Goal: Task Accomplishment & Management: Manage account settings

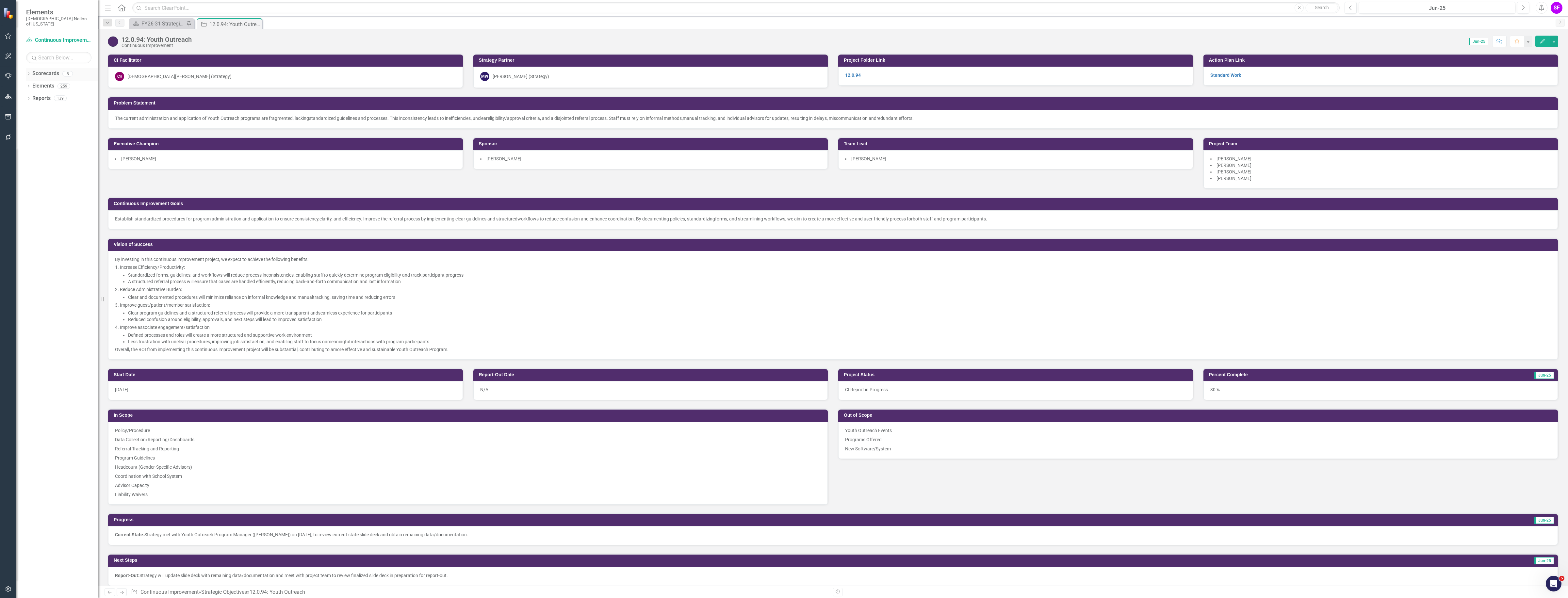
click at [45, 70] on link "Scorecards" at bounding box center [46, 74] width 27 height 7
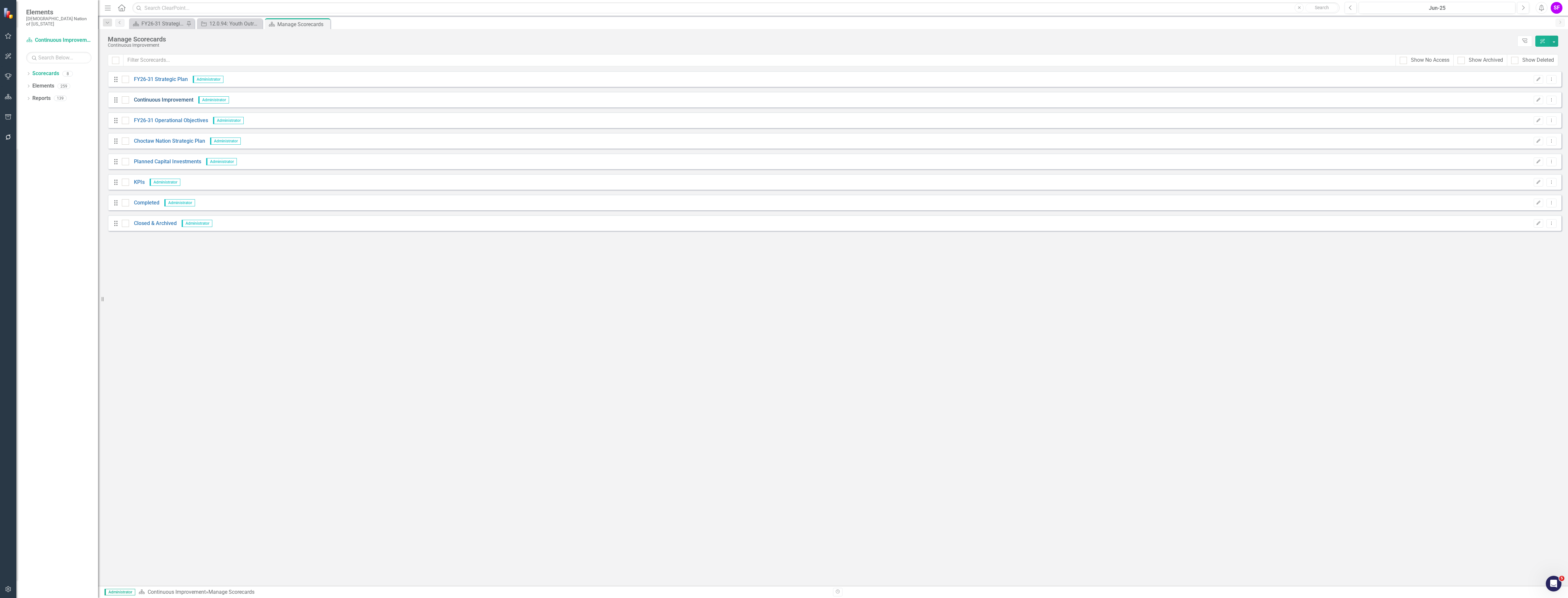
click at [188, 99] on link "Continuous Improvement" at bounding box center [161, 100] width 65 height 7
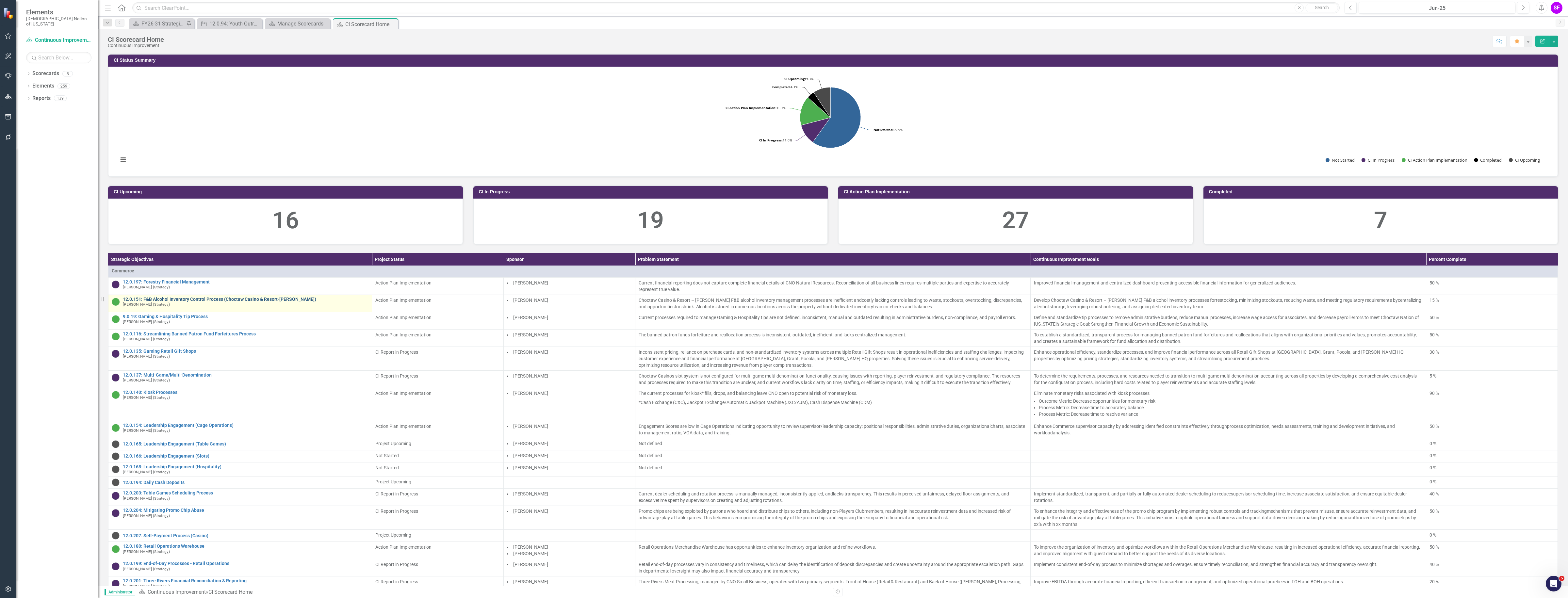
click at [278, 302] on link "12.0.151: F&B Alcohol Inventory Control Process (Choctaw Casino & Resort-[PERSO…" at bounding box center [246, 299] width 246 height 5
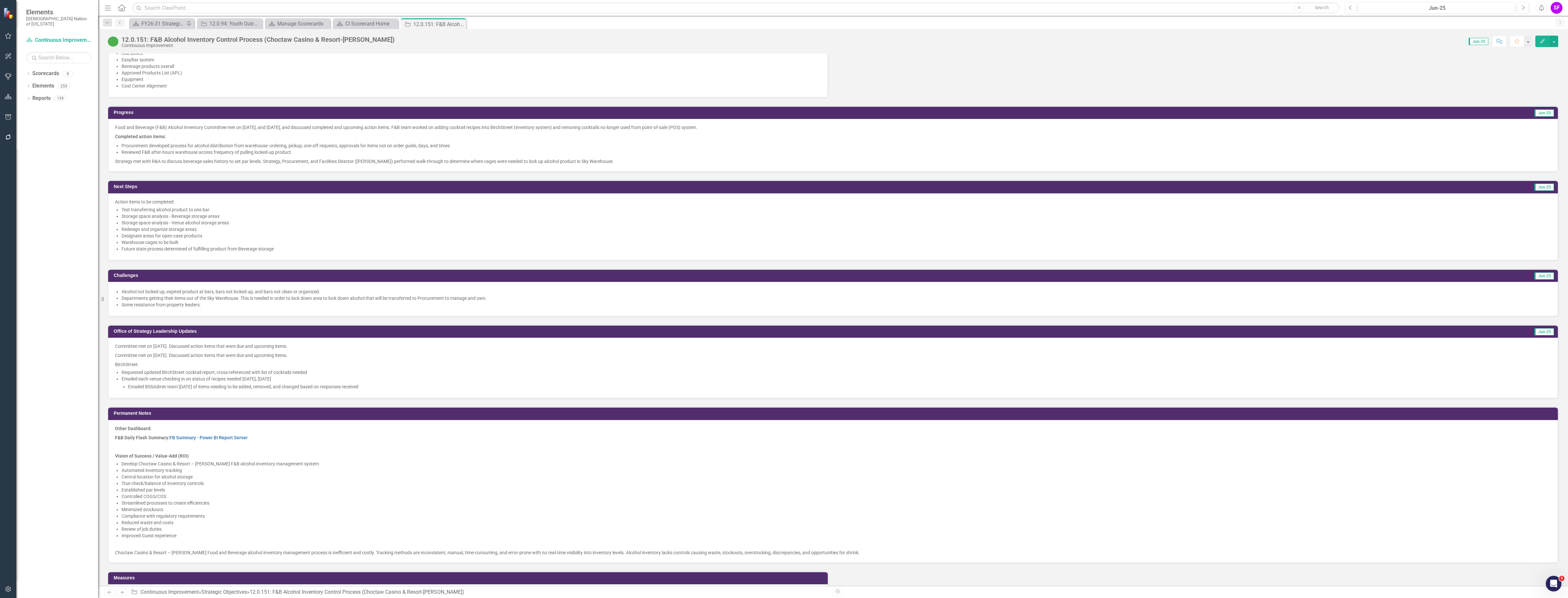
scroll to position [449, 0]
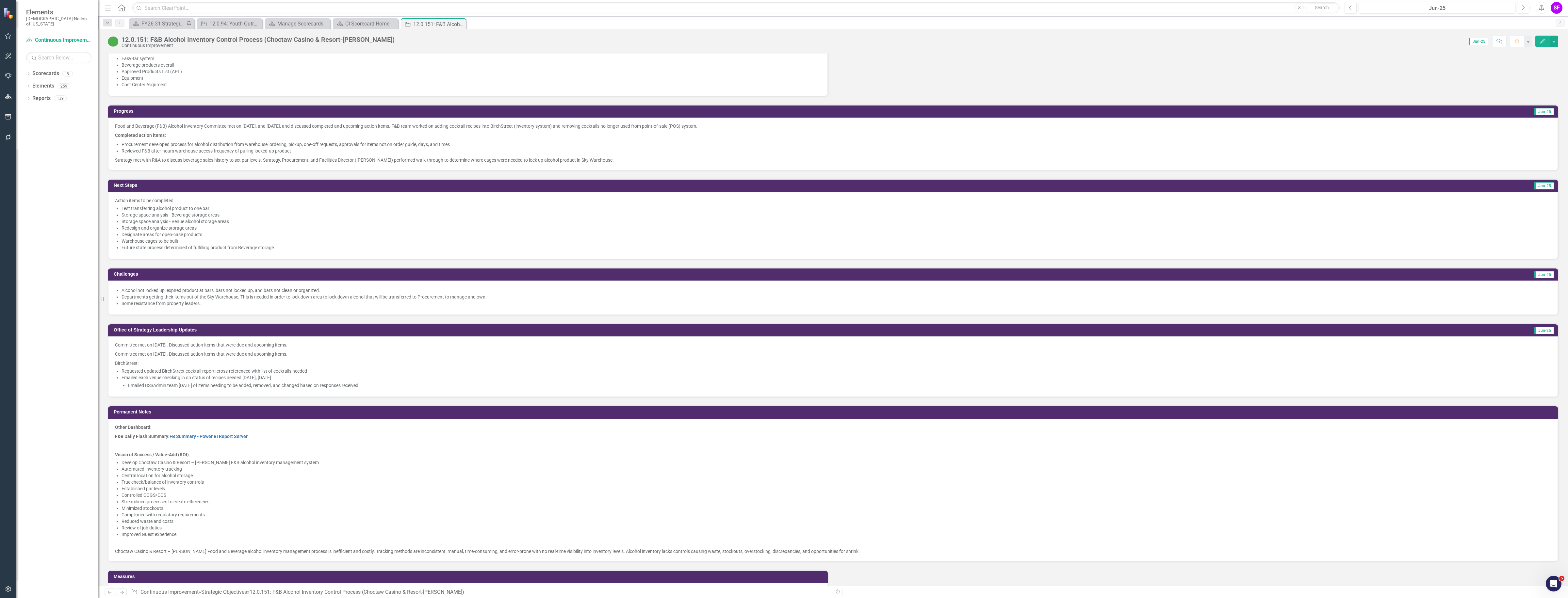
click at [233, 440] on p at bounding box center [833, 445] width 1436 height 9
click at [233, 437] on link "FB Summary - Power BI Report Server" at bounding box center [209, 436] width 78 height 5
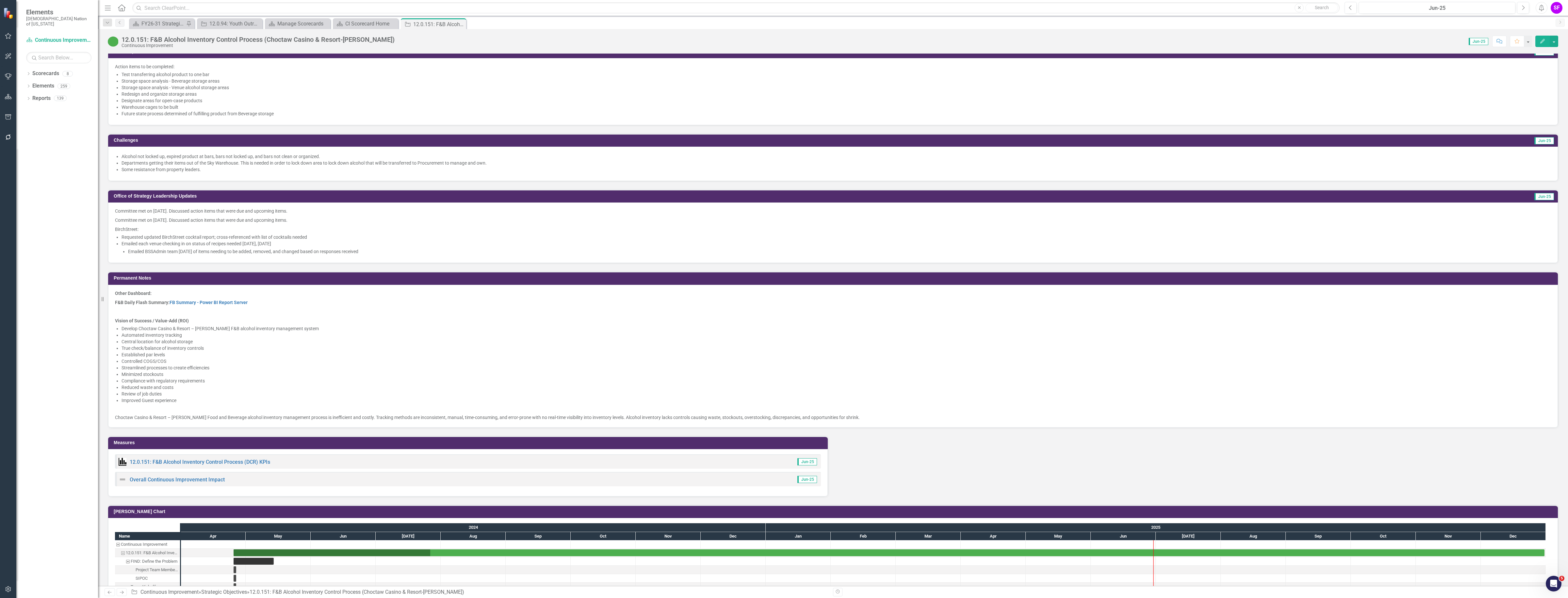
scroll to position [687, 0]
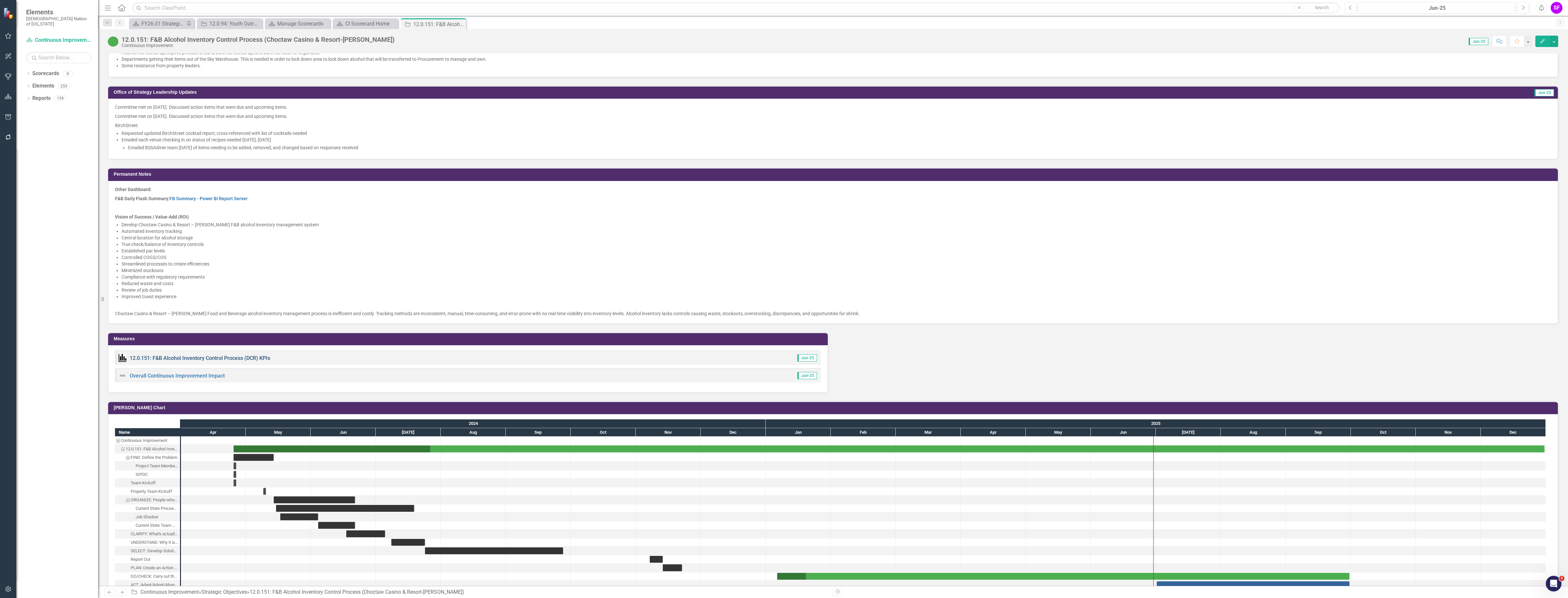
click at [203, 358] on link "12.0.151: F&B Alcohol Inventory Control Process (DCR) KPIs" at bounding box center [200, 358] width 141 height 6
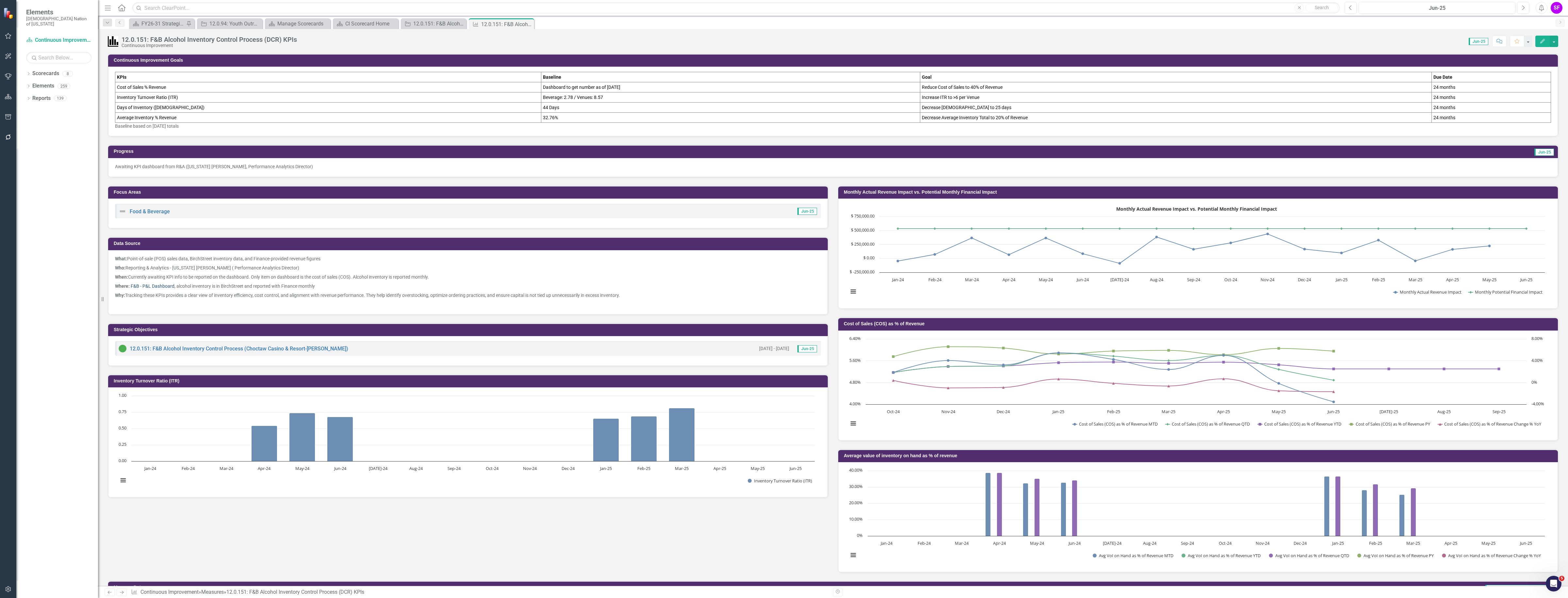
click at [149, 287] on link "F&B - P&L Dashboard" at bounding box center [153, 286] width 44 height 5
click at [10, 133] on button "button" at bounding box center [9, 137] width 15 height 14
click at [5, 588] on icon "button" at bounding box center [8, 589] width 7 height 5
click at [9, 111] on button "button" at bounding box center [9, 117] width 15 height 14
click at [49, 57] on link "HTML Exports" at bounding box center [57, 54] width 82 height 7
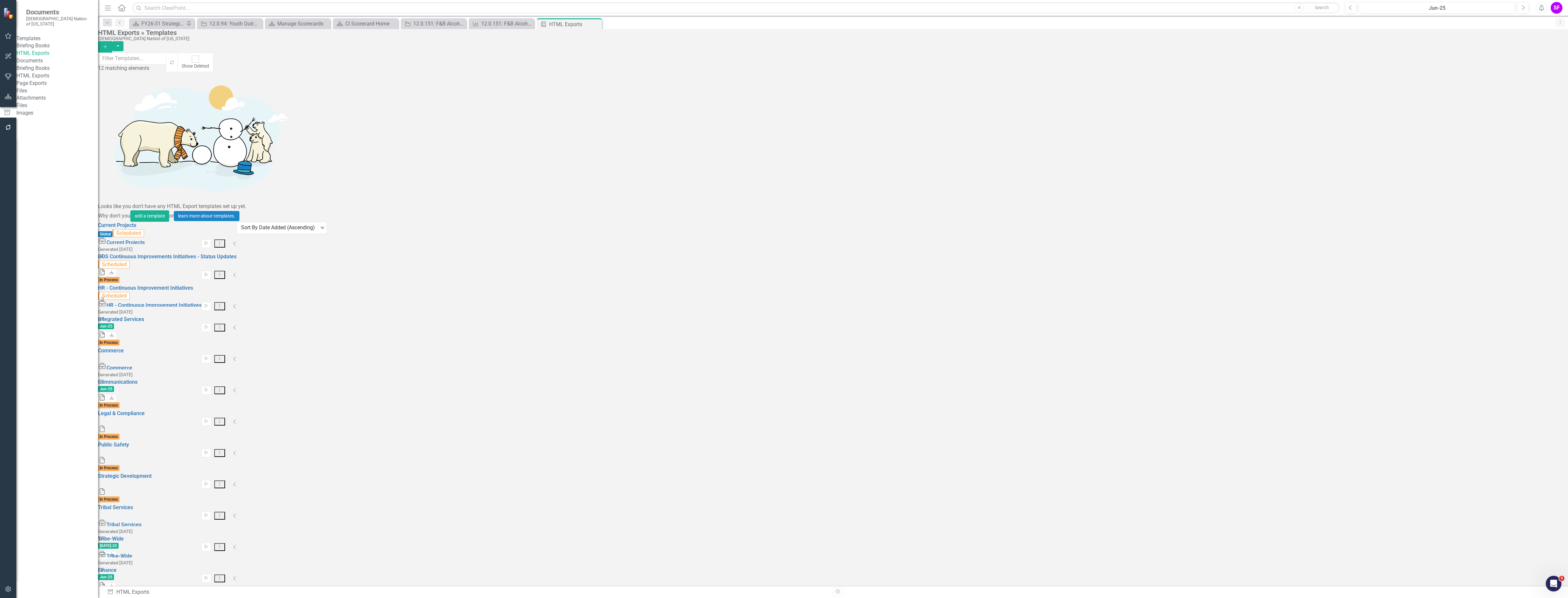
click at [225, 271] on button "Dropdown Menu" at bounding box center [220, 274] width 11 height 8
click at [1521, 141] on link "Edit Edit Template" at bounding box center [1513, 138] width 60 height 12
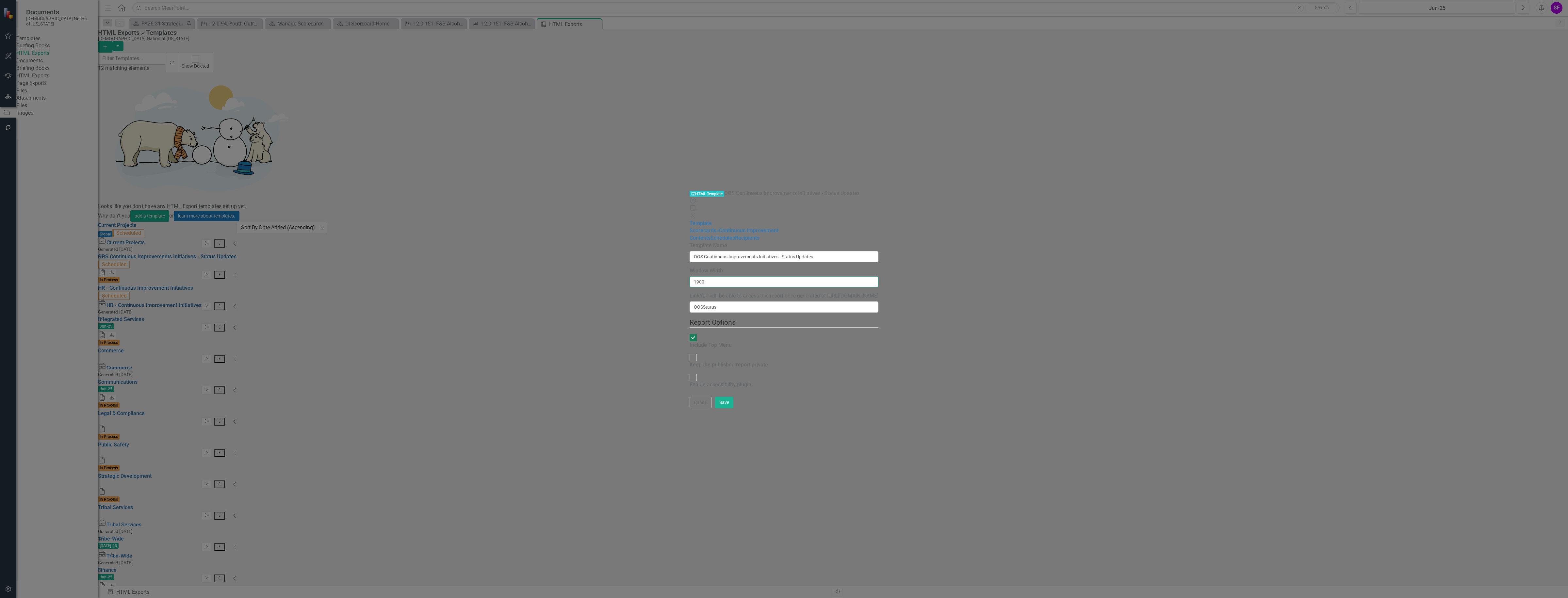
click at [690, 276] on input "1900" at bounding box center [784, 282] width 189 height 11
type input "1"
type input "3600"
click at [716, 228] on link "» Continuous Improvement" at bounding box center [747, 231] width 62 height 6
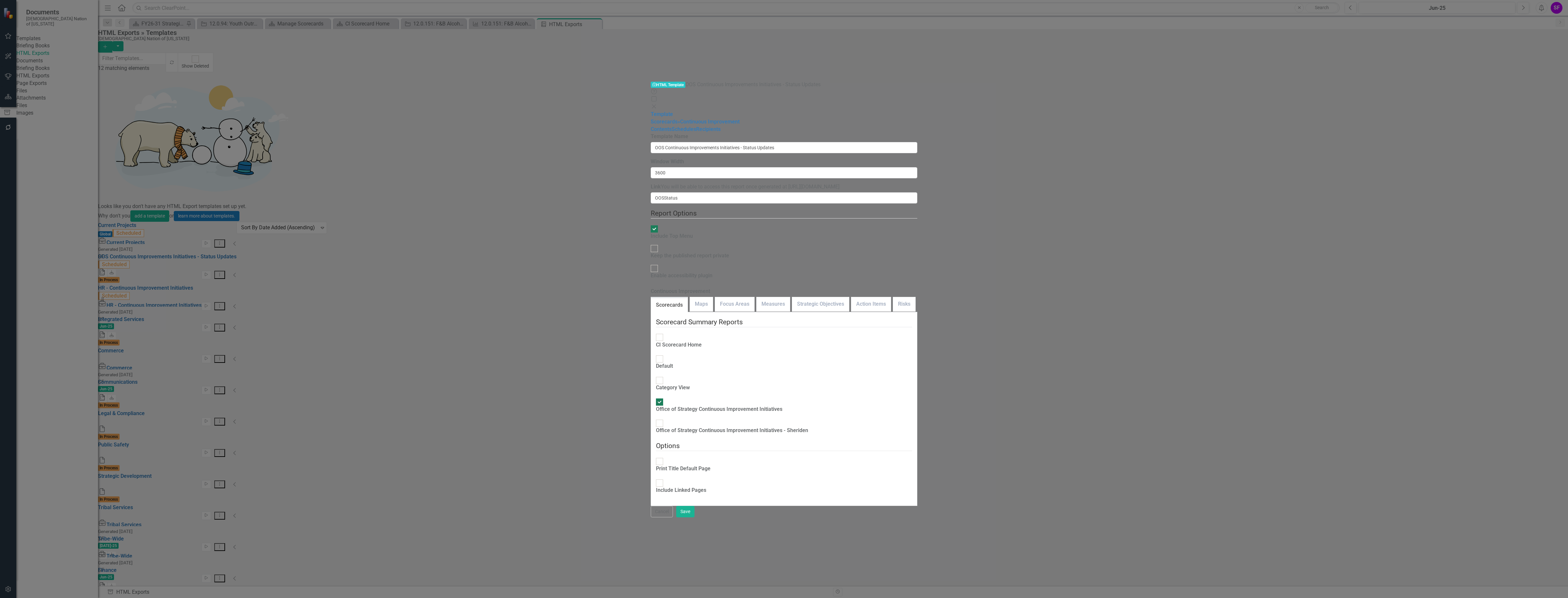
click at [656, 487] on div "Include Linked Pages" at bounding box center [681, 490] width 51 height 7
click at [654, 478] on input "Include Linked Pages" at bounding box center [659, 482] width 10 height 10
checkbox input "true"
click at [695, 517] on button "Save" at bounding box center [685, 511] width 18 height 12
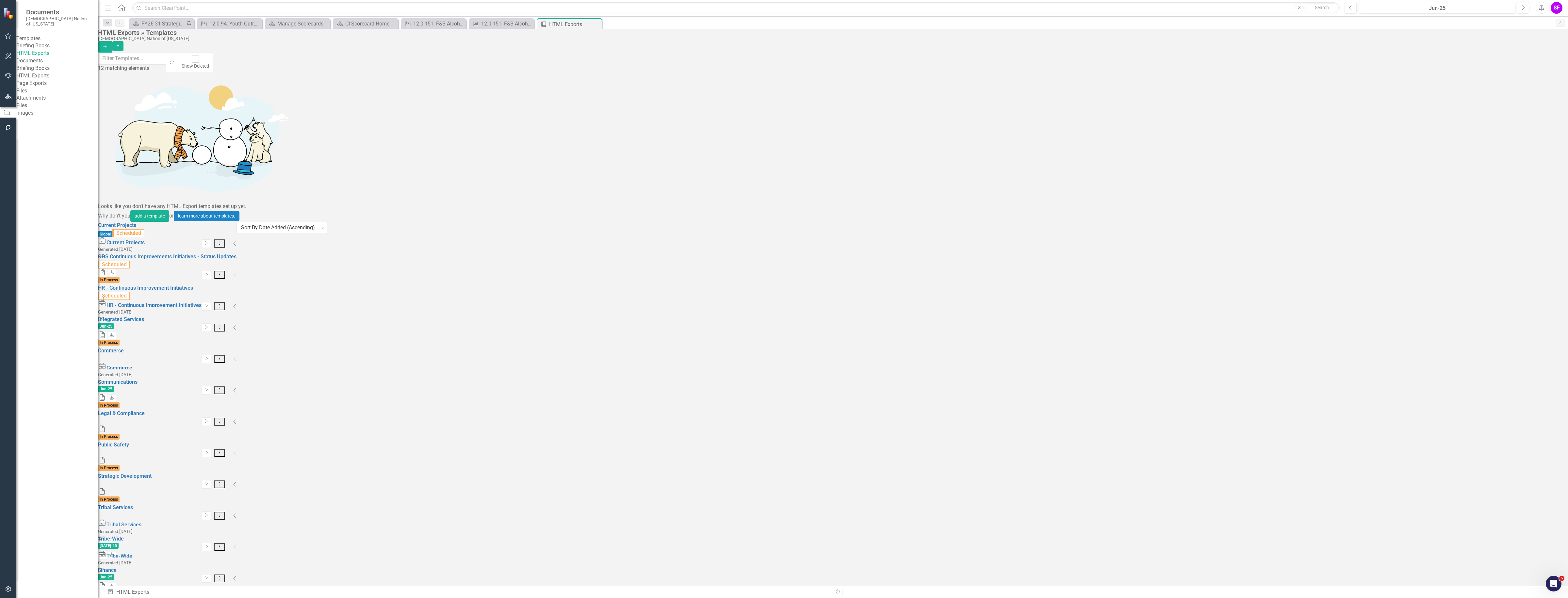
click at [225, 271] on button "Dropdown Menu" at bounding box center [220, 274] width 11 height 8
click at [1528, 136] on link "Edit Edit Template" at bounding box center [1513, 138] width 60 height 12
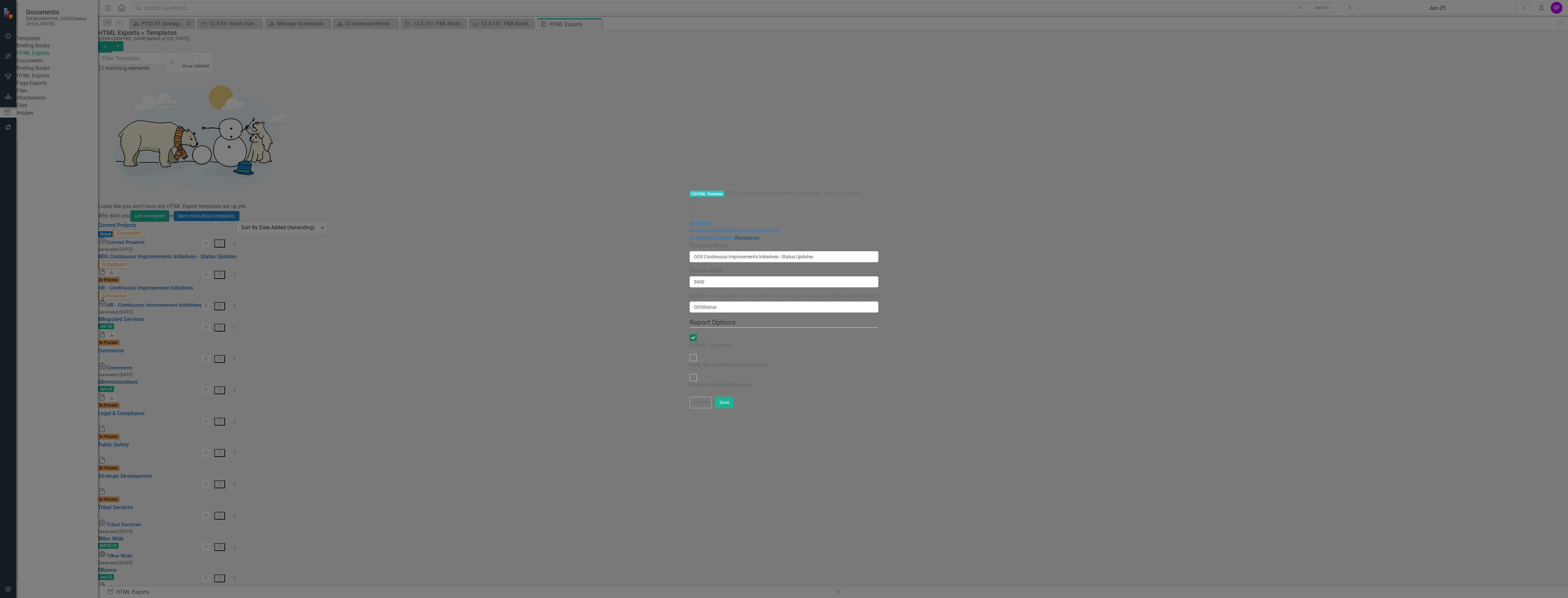
click at [735, 235] on link "Recipients" at bounding box center [747, 238] width 24 height 6
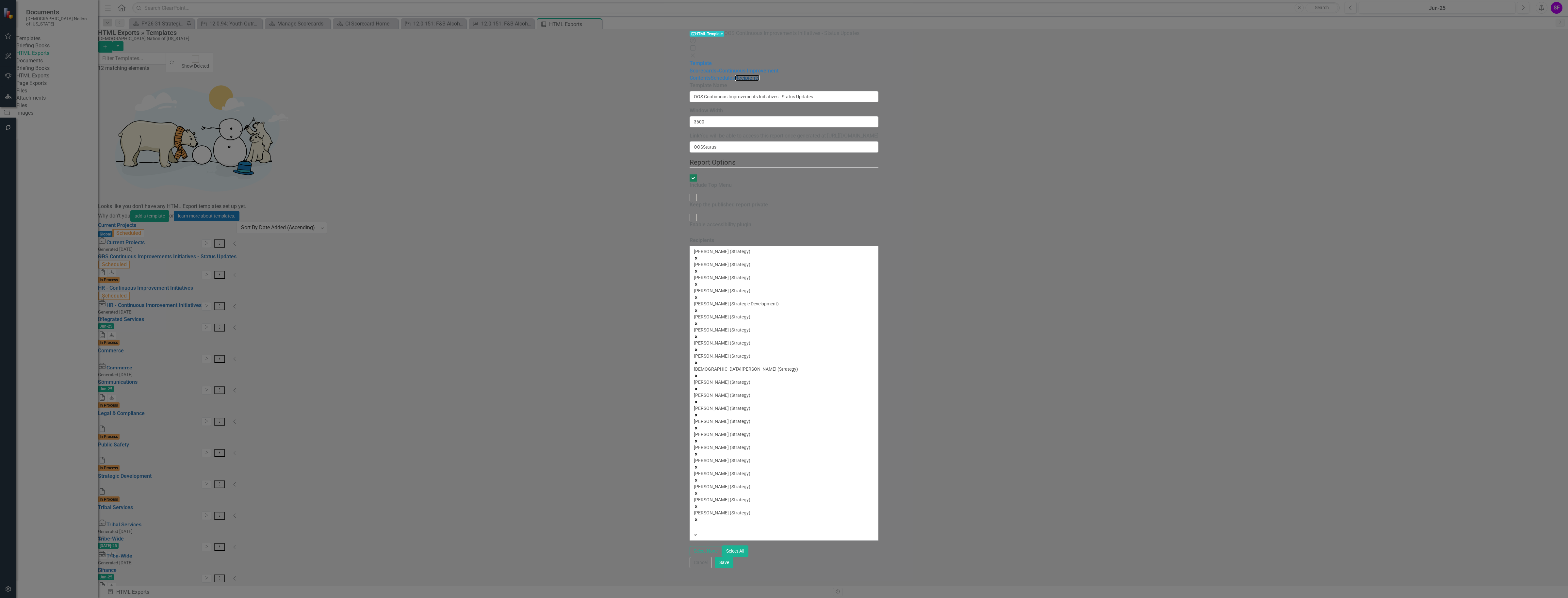
click at [698, 347] on icon "Remove Jadyn Gibbs (Strategy)" at bounding box center [696, 350] width 5 height 5
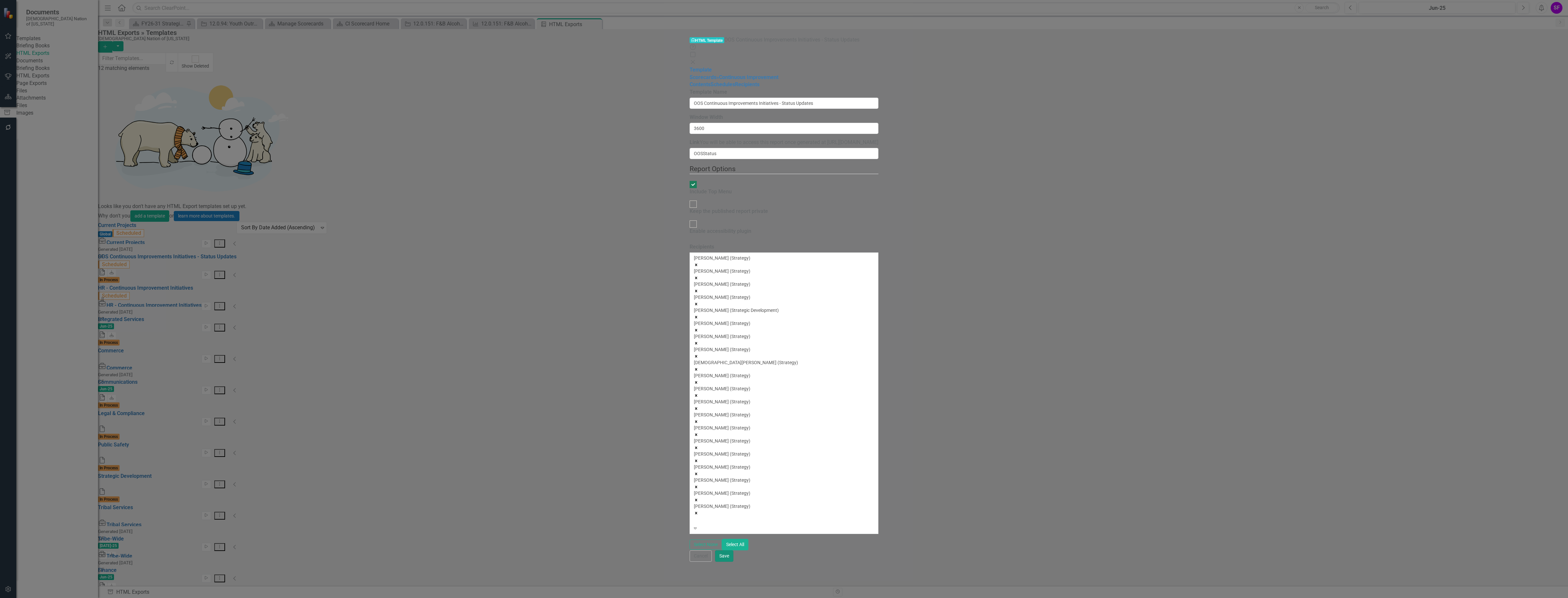
click at [733, 561] on button "Save" at bounding box center [724, 555] width 18 height 12
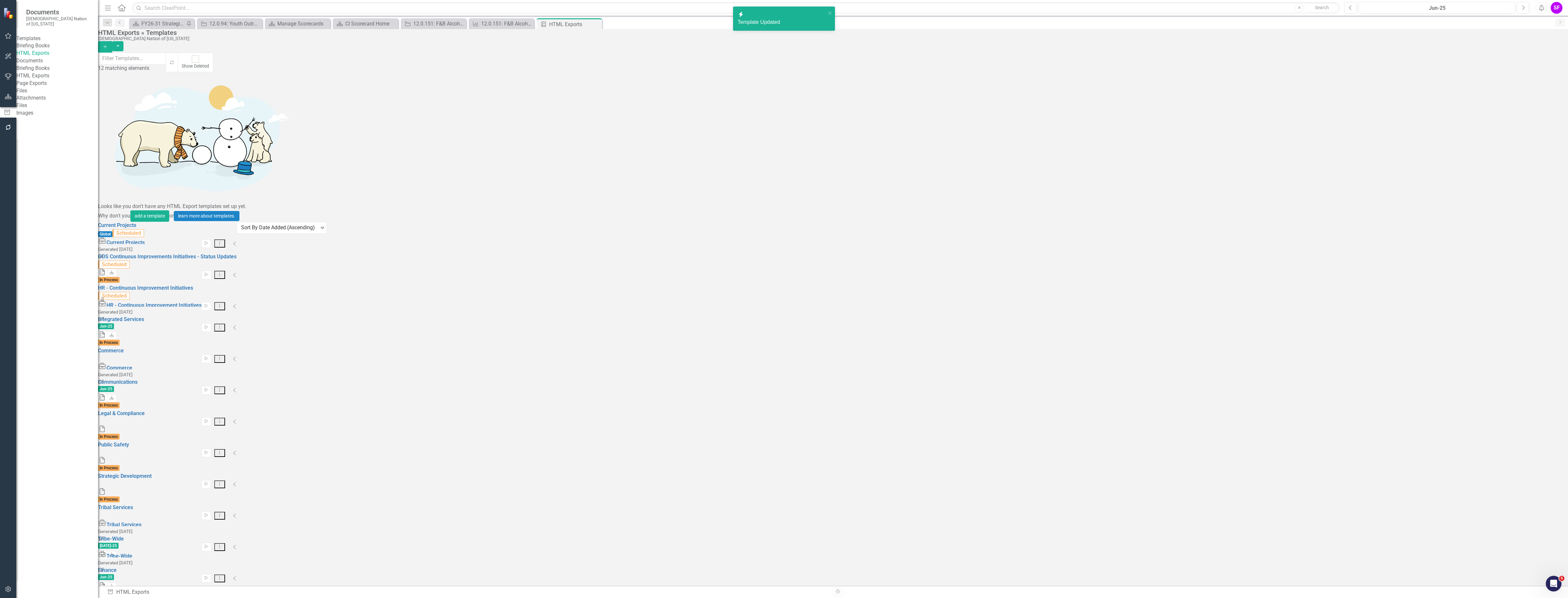
click at [9, 592] on button "button" at bounding box center [9, 589] width 15 height 14
click at [48, 110] on link "System Setup" at bounding box center [57, 105] width 82 height 7
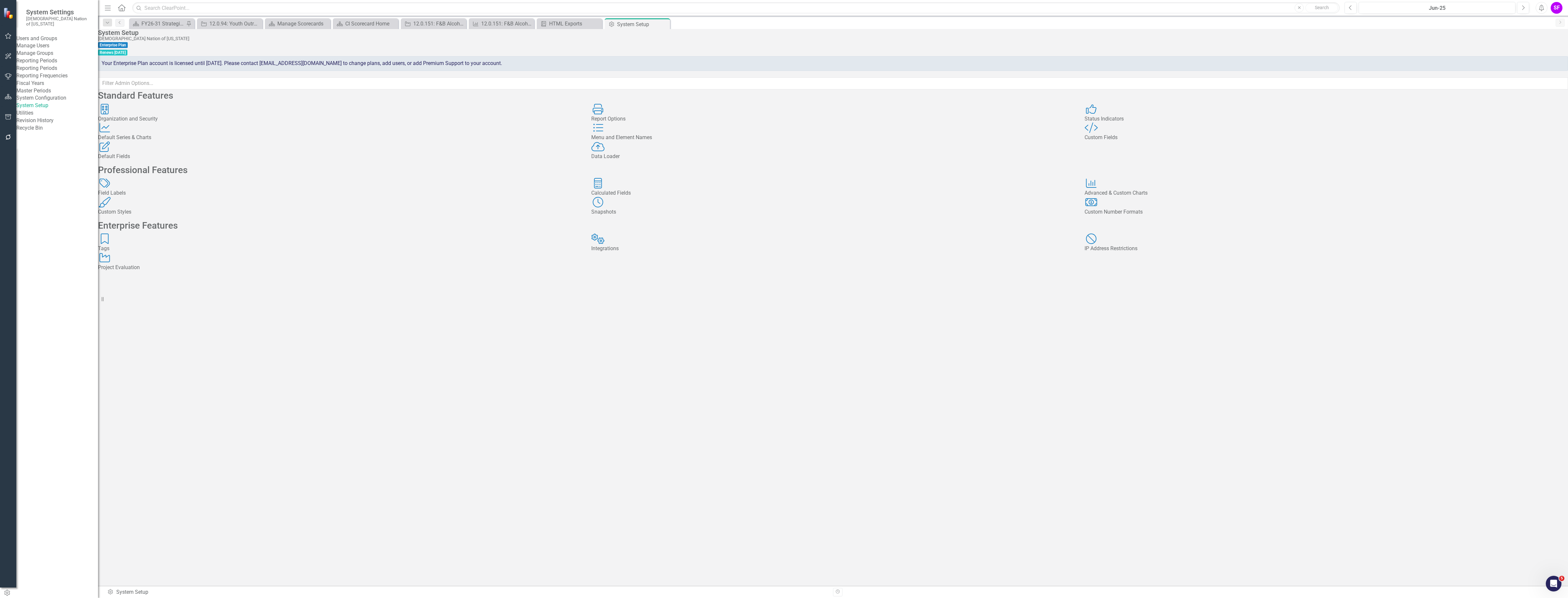
drag, startPoint x: 43, startPoint y: 50, endPoint x: 46, endPoint y: 48, distance: 3.6
click at [44, 49] on div "Manage Users" at bounding box center [57, 46] width 82 height 7
click at [47, 47] on link "Manage Users" at bounding box center [57, 46] width 82 height 7
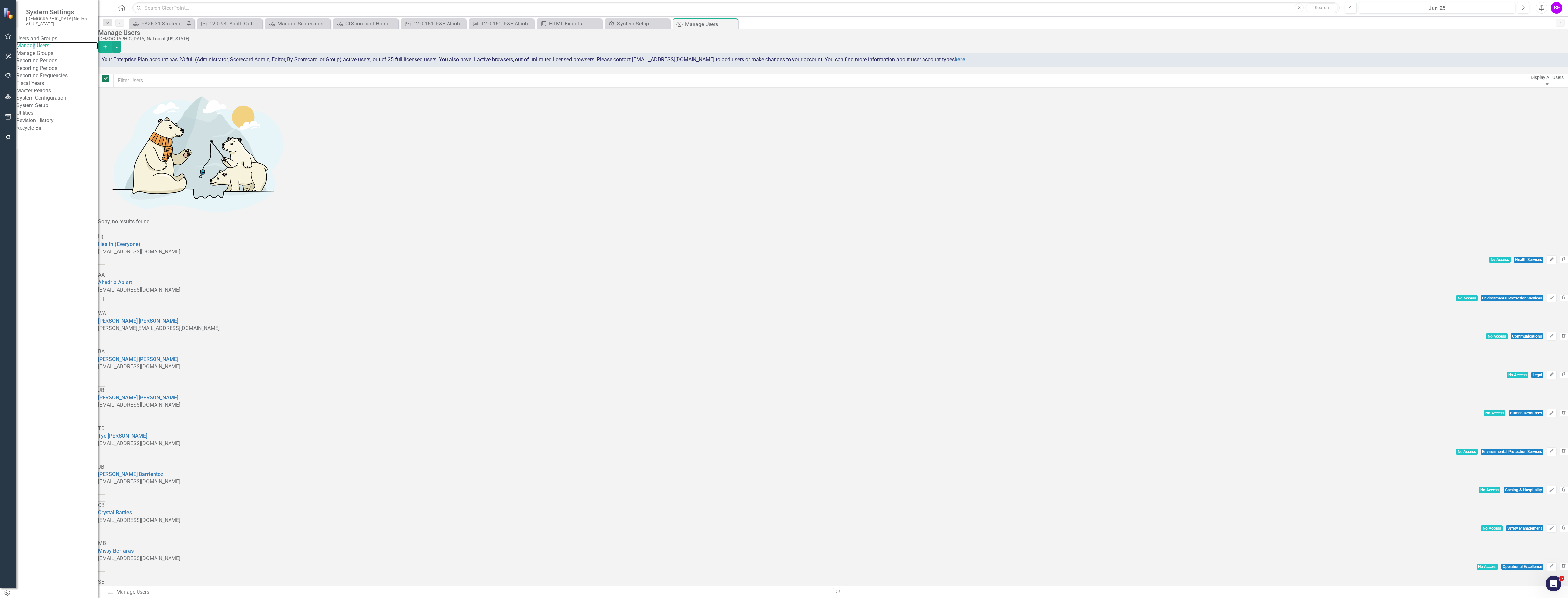
checkbox input "false"
click at [220, 83] on input "text" at bounding box center [820, 80] width 1413 height 14
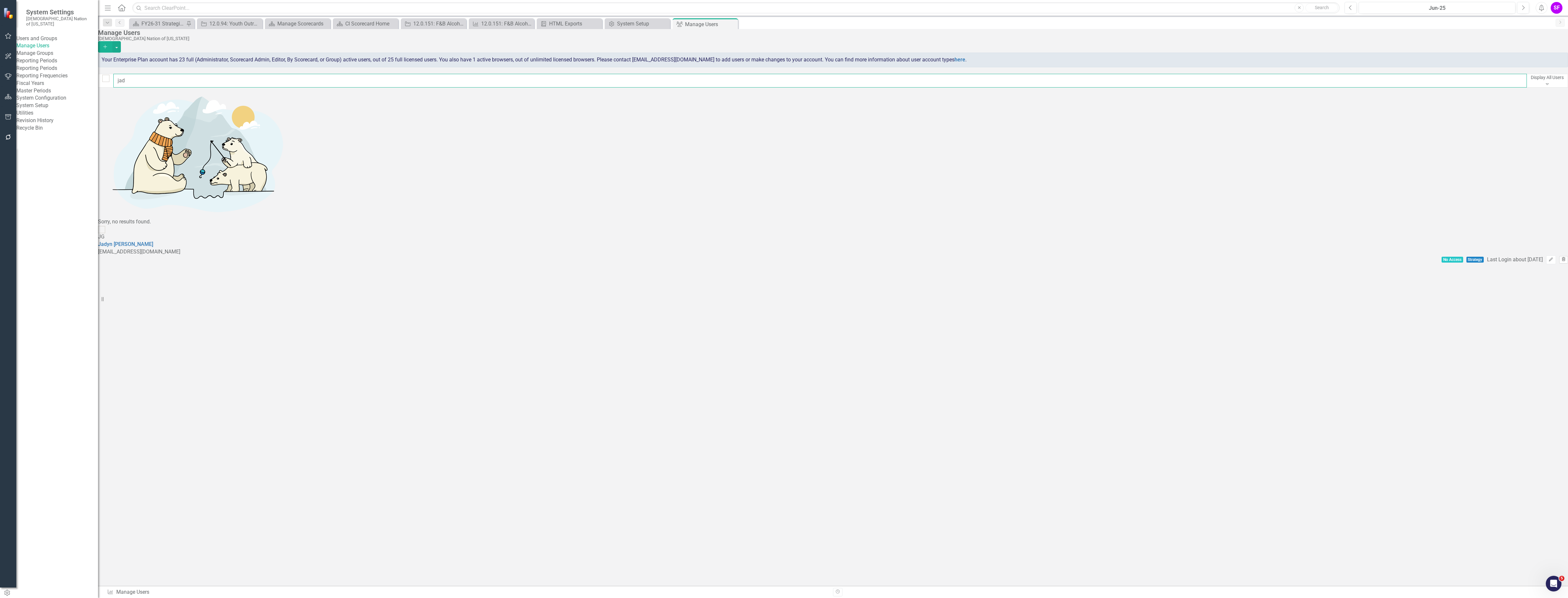
type input "jad"
click at [1559, 256] on button "Trash" at bounding box center [1564, 260] width 9 height 7
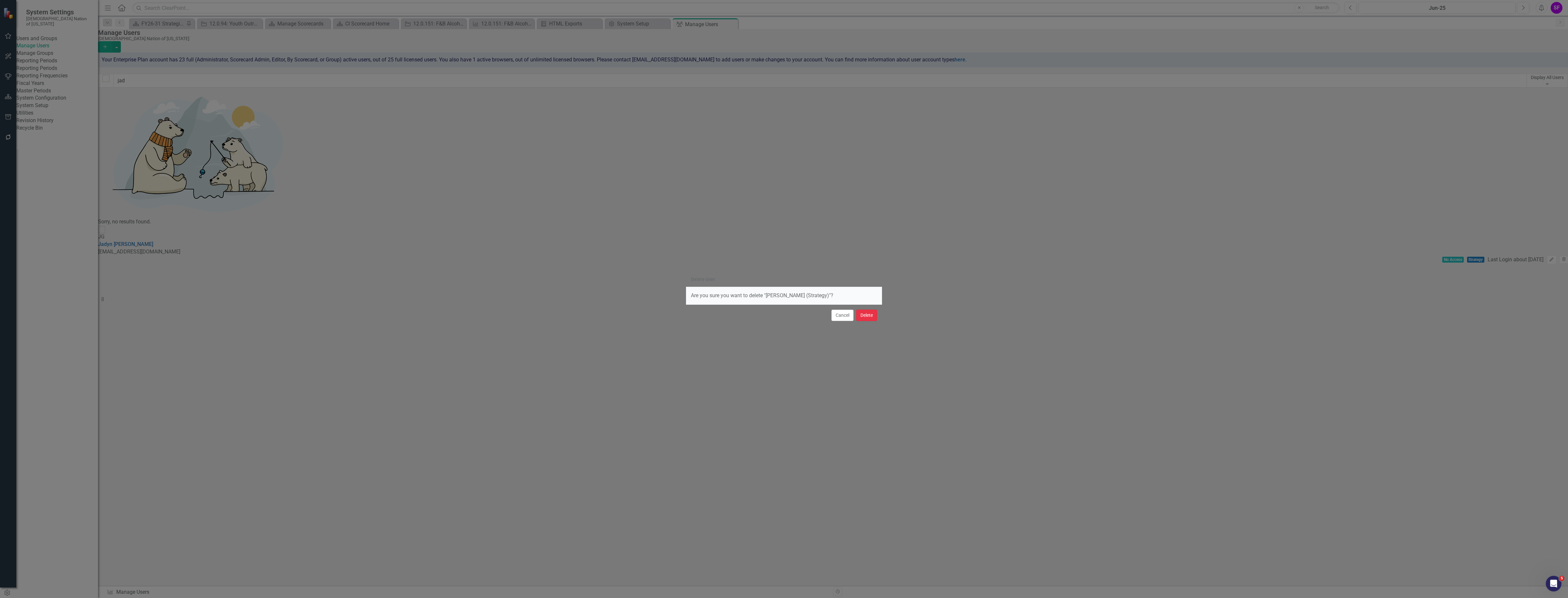
click at [866, 315] on button "Delete" at bounding box center [867, 315] width 21 height 12
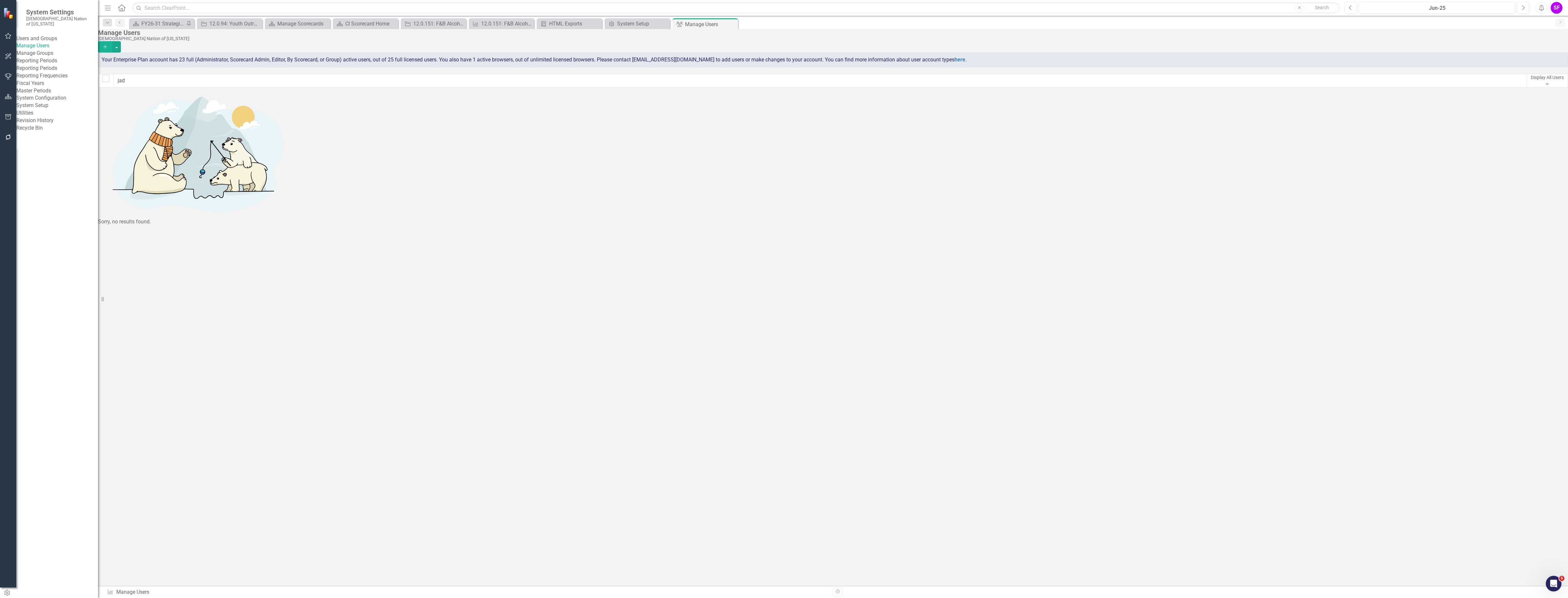
click at [52, 124] on link "Revision History" at bounding box center [57, 120] width 82 height 7
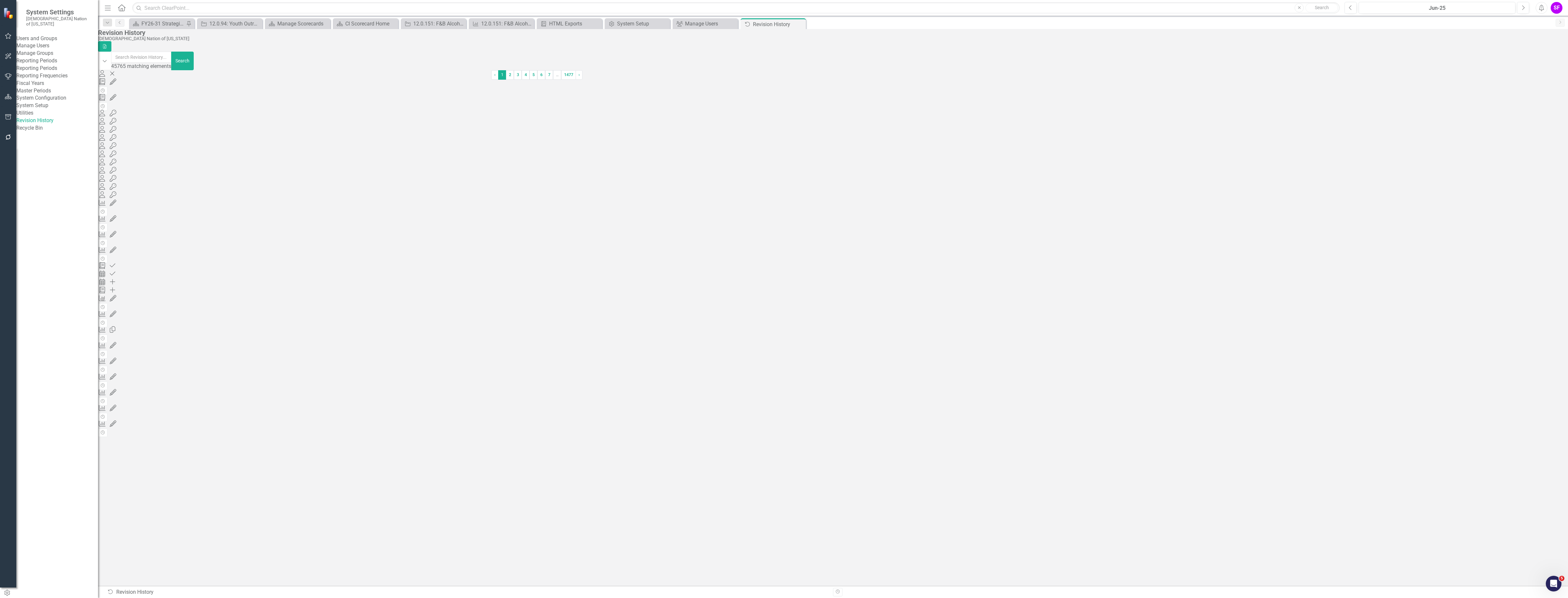
click at [340, 77] on div "User Deleted User 142931 (Jadyn Gibbs (Strategy)) deleted by Sheriden Franks (S…" at bounding box center [295, 73] width 393 height 7
click at [107, 77] on icon "User" at bounding box center [102, 73] width 9 height 7
click at [241, 84] on div "User 142931 (Jadyn Gibbs (Strategy)) deleted by Sheriden Franks (Strategy) 08/1…" at bounding box center [295, 82] width 393 height 7
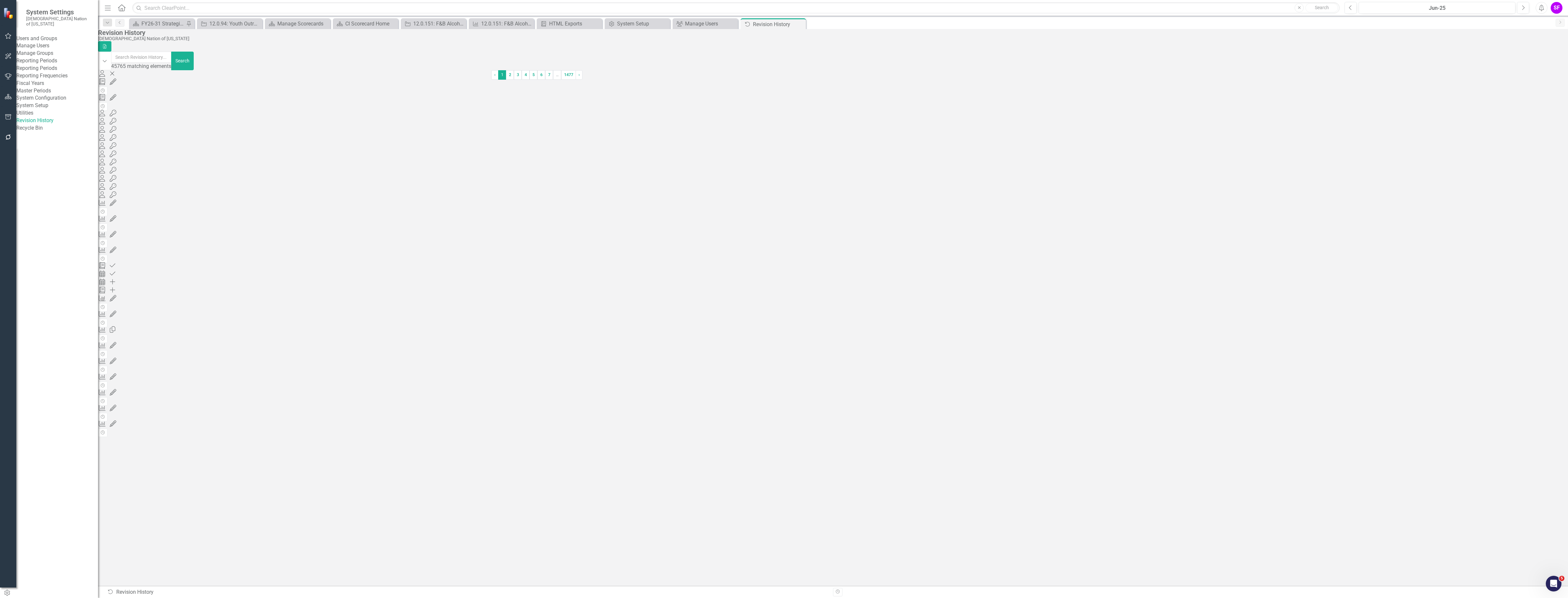
click at [241, 84] on div "User 142931 (Jadyn Gibbs (Strategy)) deleted by Sheriden Franks (Strategy) 08/1…" at bounding box center [295, 82] width 393 height 7
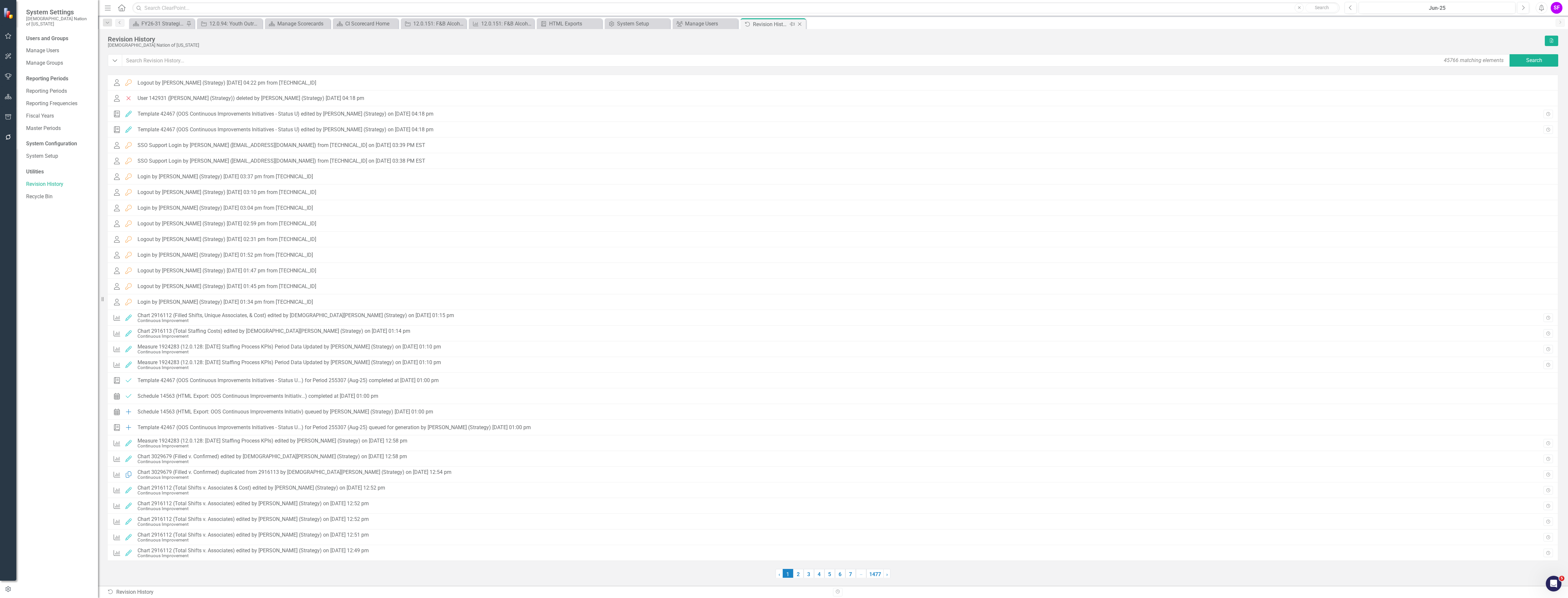
click at [799, 21] on icon "Close" at bounding box center [799, 24] width 7 height 5
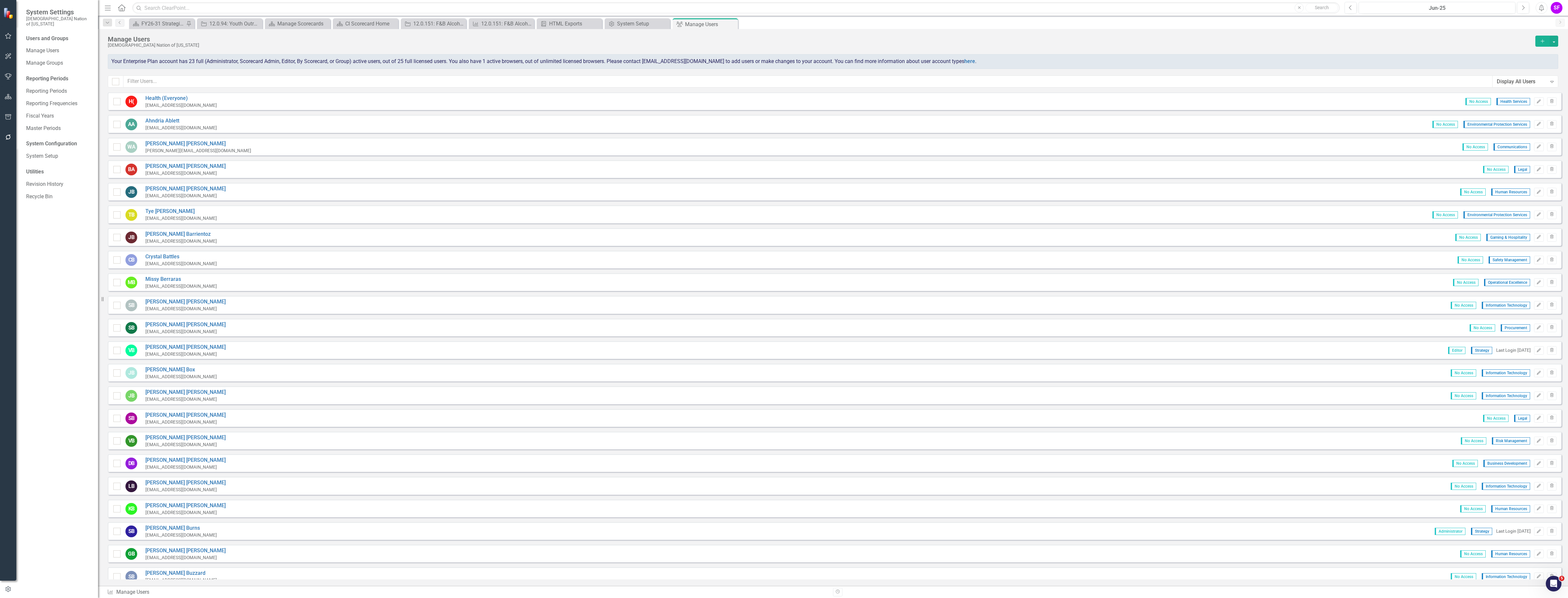
checkbox input "false"
click at [161, 23] on div "FY26-31 Strategic Plan" at bounding box center [163, 23] width 43 height 8
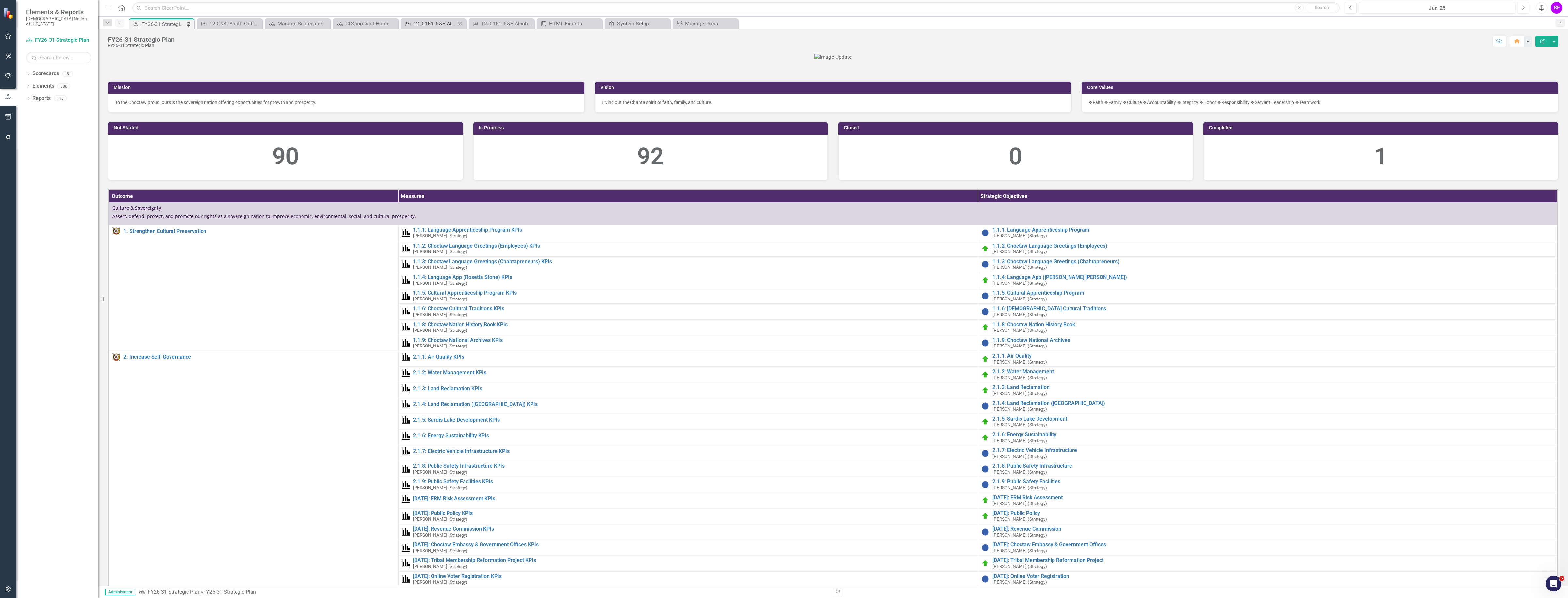
click at [435, 22] on div "12.0.151: F&B Alcohol Inventory Control Process (Choctaw Casino & Resort-[PERSO…" at bounding box center [435, 23] width 43 height 8
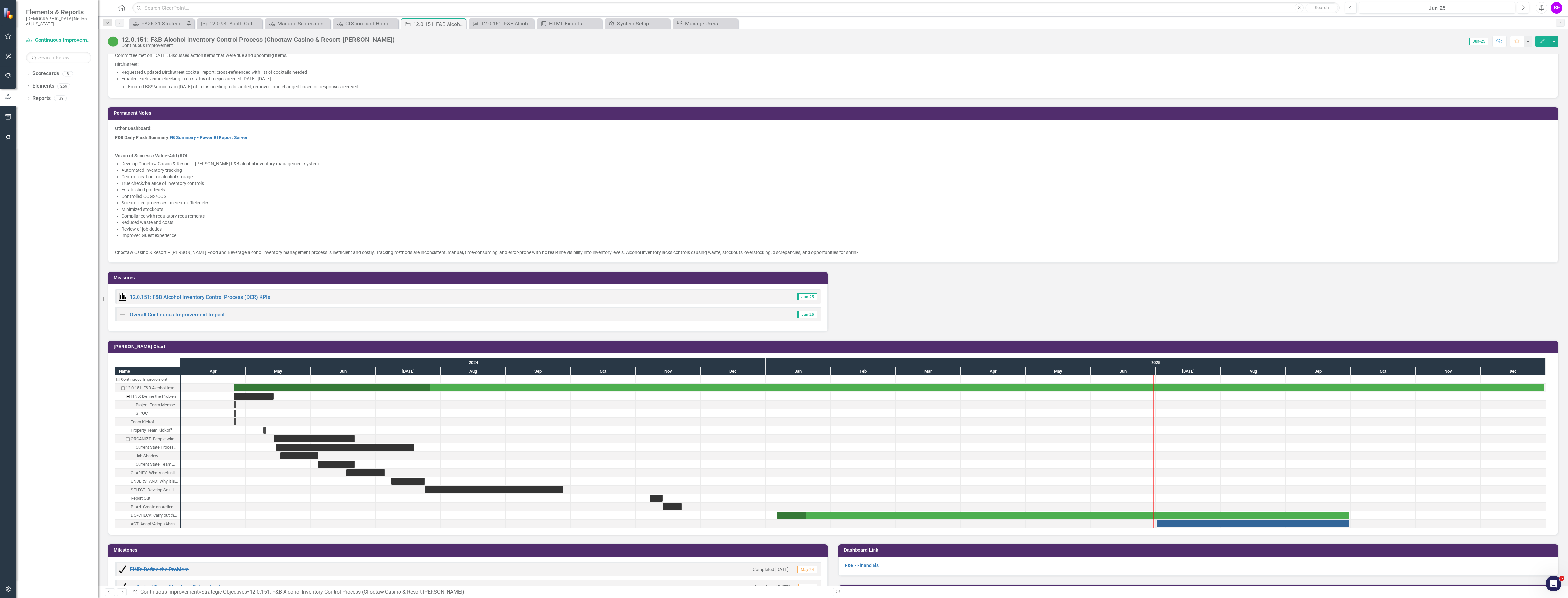
scroll to position [734, 0]
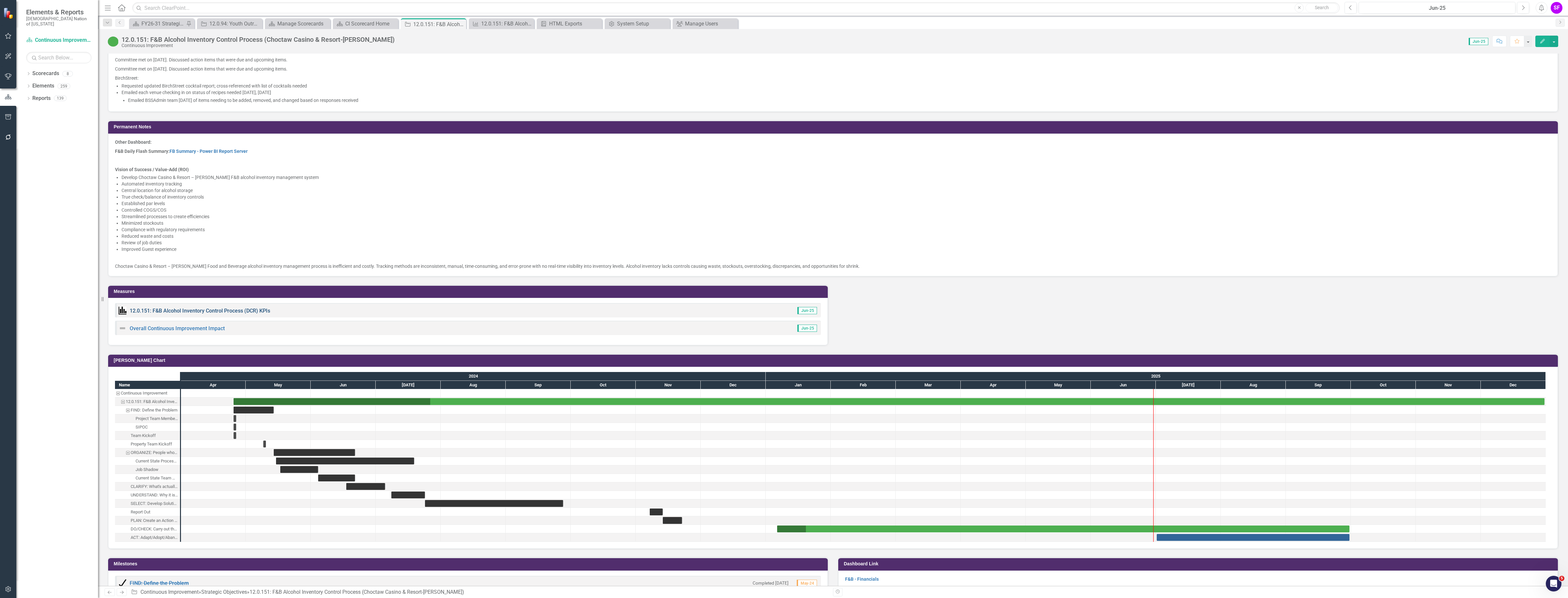
click at [251, 310] on link "12.0.151: F&B Alcohol Inventory Control Process (DCR) KPIs" at bounding box center [200, 311] width 141 height 6
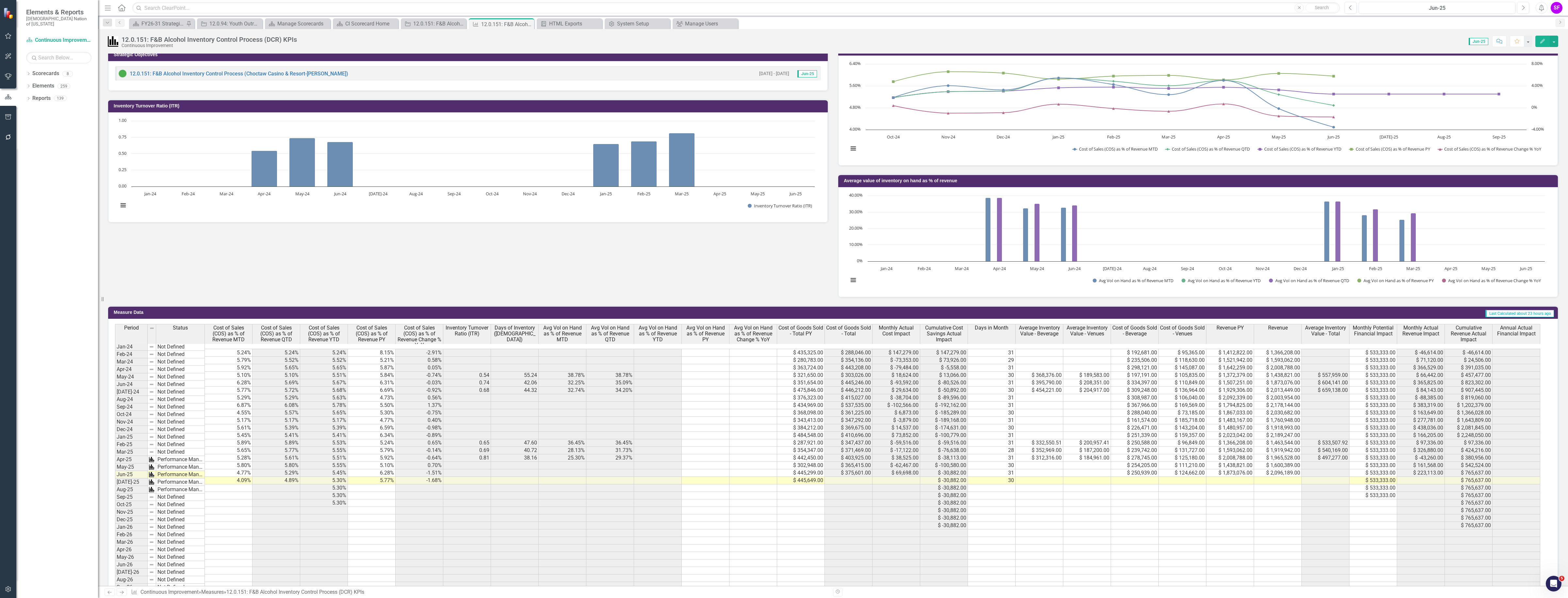
scroll to position [279, 0]
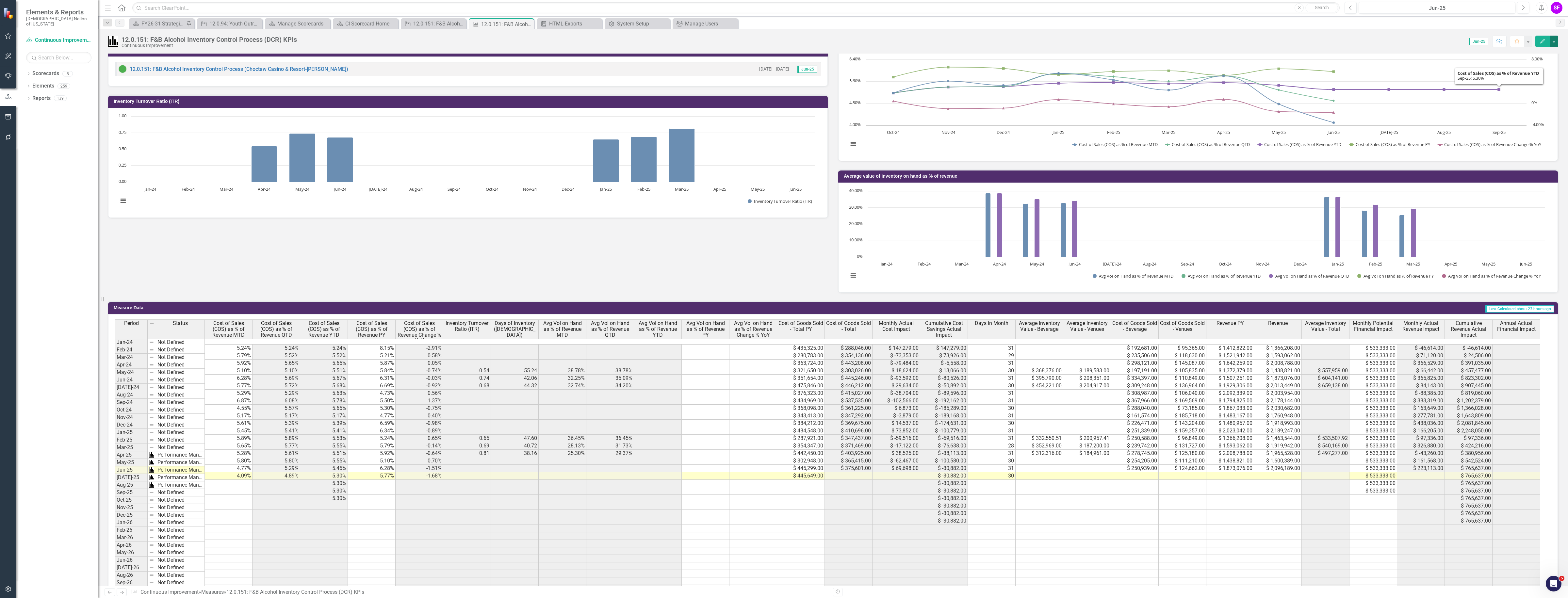
click at [1554, 38] on button "button" at bounding box center [1554, 41] width 9 height 12
click at [1526, 55] on link "Edit Edit Measure" at bounding box center [1526, 54] width 64 height 12
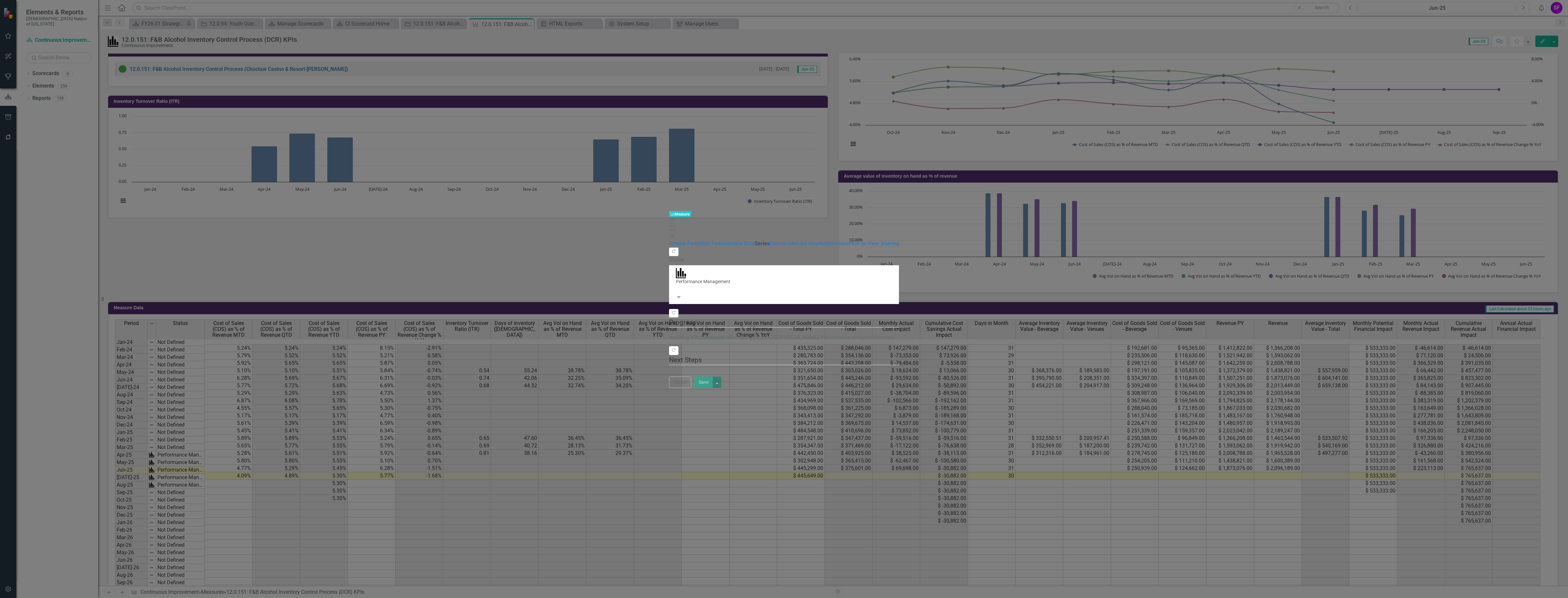
drag, startPoint x: 170, startPoint y: 59, endPoint x: 171, endPoint y: 63, distance: 4.1
click at [170, 59] on div "Measure Measure Help Maximize Close Update Fields Edit Fields Update Data Serie…" at bounding box center [784, 299] width 1568 height 598
click at [755, 240] on link "Series" at bounding box center [762, 243] width 15 height 6
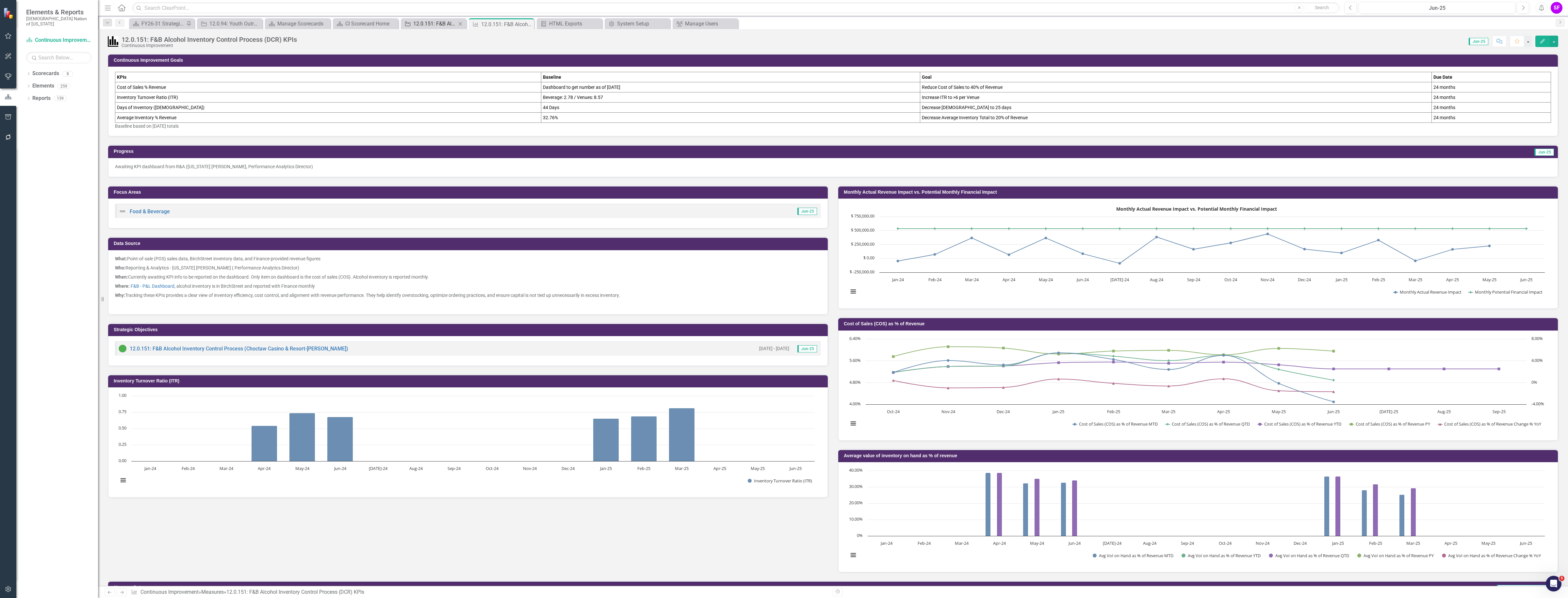
click at [427, 24] on div "12.0.151: F&B Alcohol Inventory Control Process (Choctaw Casino & Resort-[PERSO…" at bounding box center [435, 23] width 43 height 8
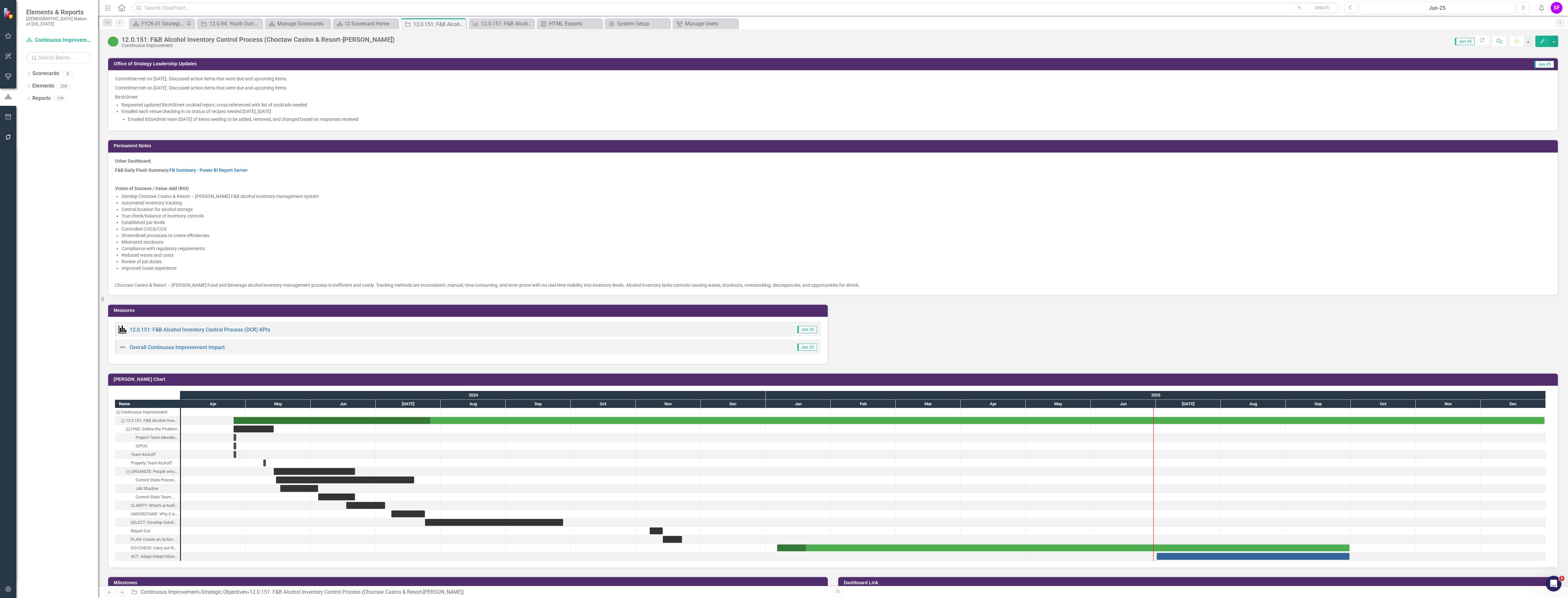
scroll to position [776, 0]
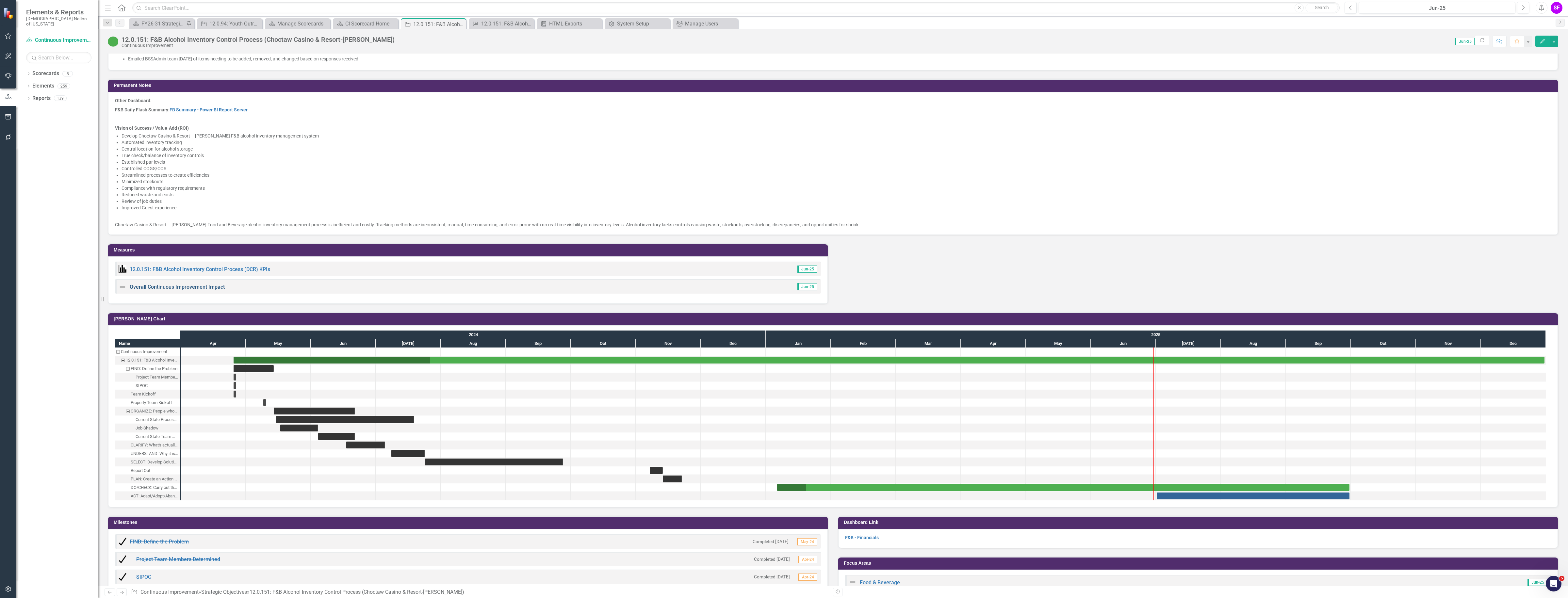
click at [190, 288] on link "Overall Continuous Improvement Impact" at bounding box center [177, 287] width 95 height 6
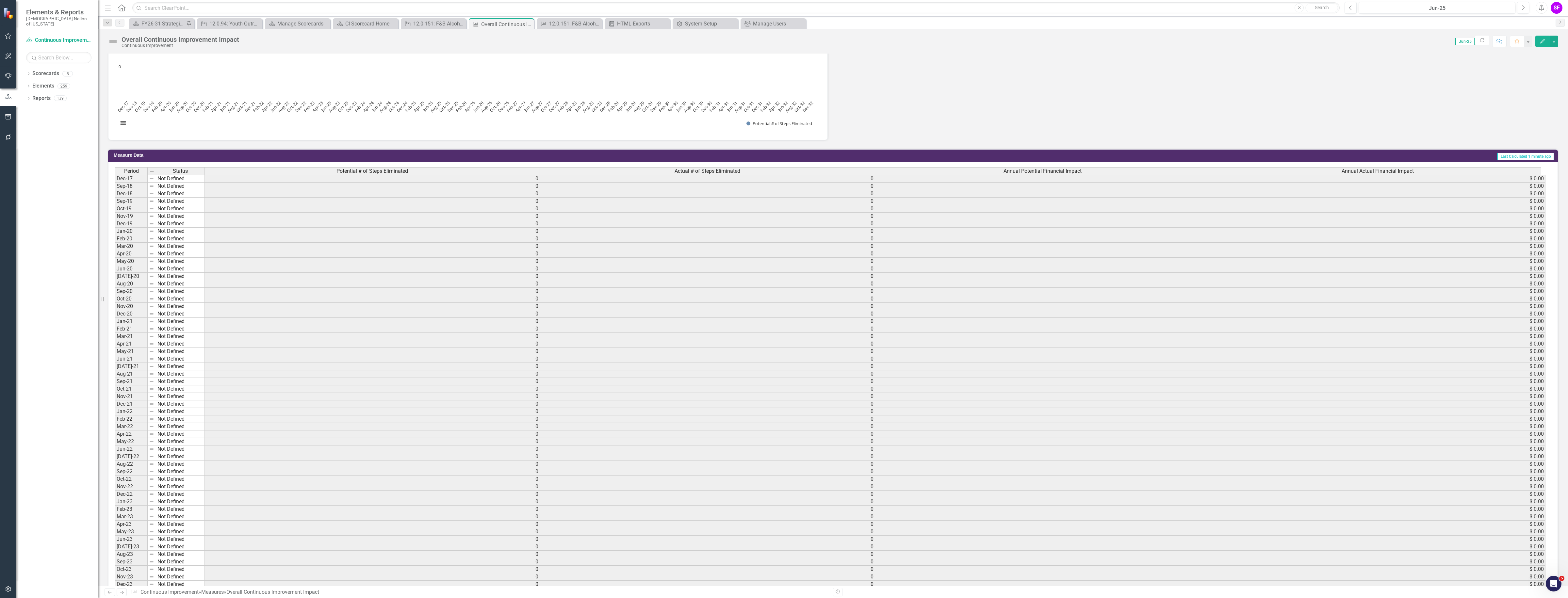
scroll to position [245, 0]
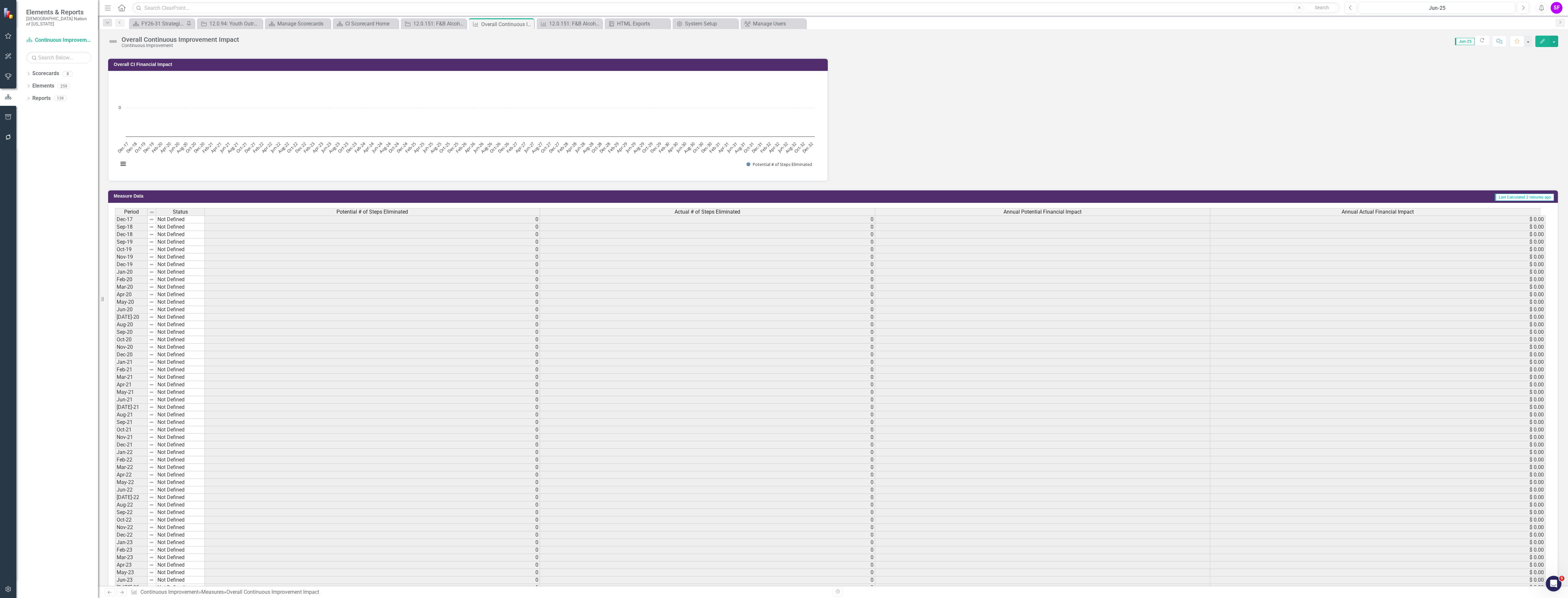
click at [441, 16] on div "Dropdown Search Scorecard FY26-31 Strategic Plan Pin Strategic Objective 12.0.9…" at bounding box center [833, 22] width 1470 height 13
click at [437, 29] on div "Overall Continuous Improvement Impact Continuous Improvement Score: 0.00 Jun-25…" at bounding box center [833, 39] width 1470 height 19
click at [438, 25] on div "12.0.151: F&B Alcohol Inventory Control Process (Choctaw Casino & Resort-[PERSO…" at bounding box center [435, 23] width 43 height 8
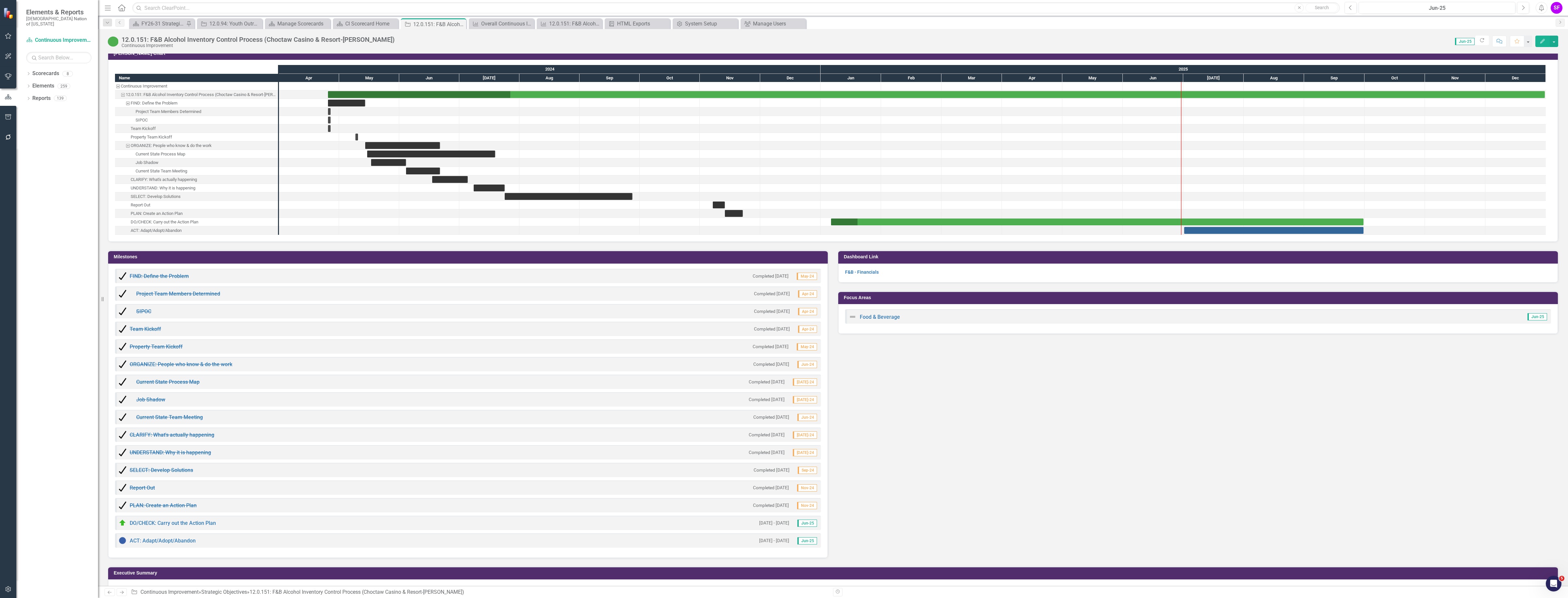
scroll to position [1060, 0]
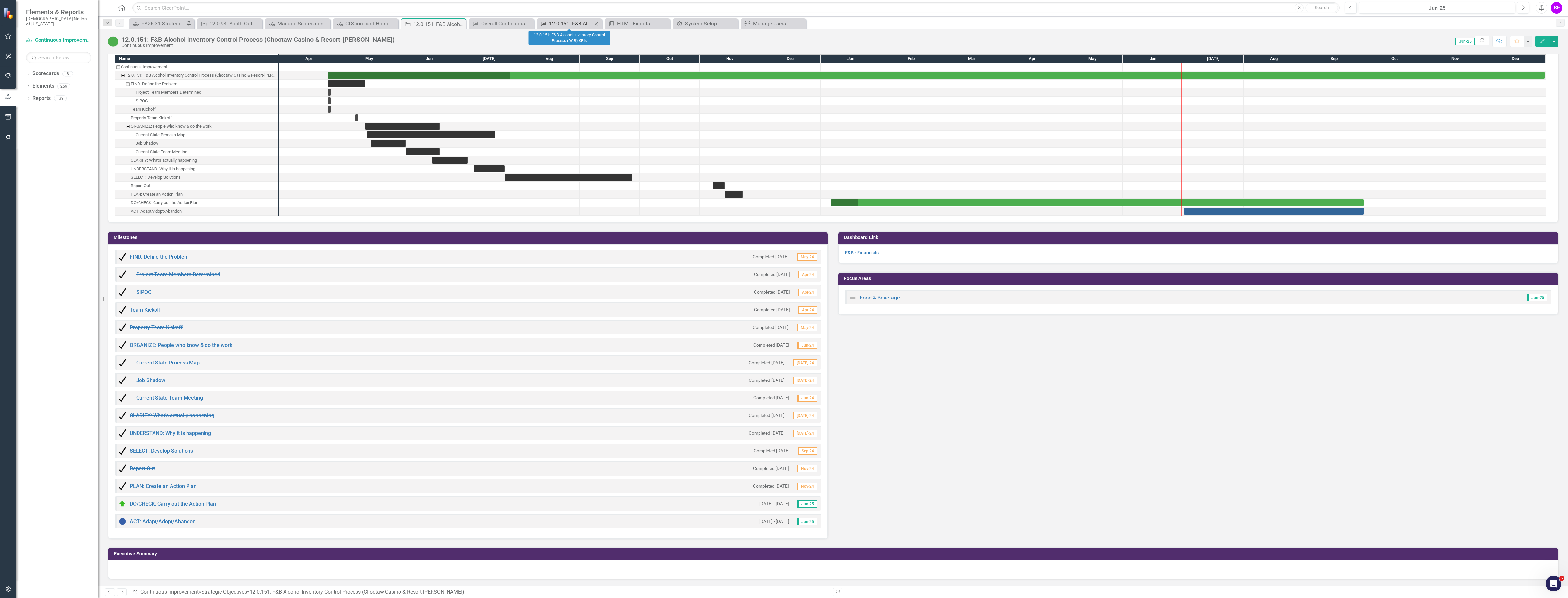
click at [569, 21] on div "12.0.151: F&B Alcohol Inventory Control Process (DCR) KPIs" at bounding box center [570, 23] width 43 height 8
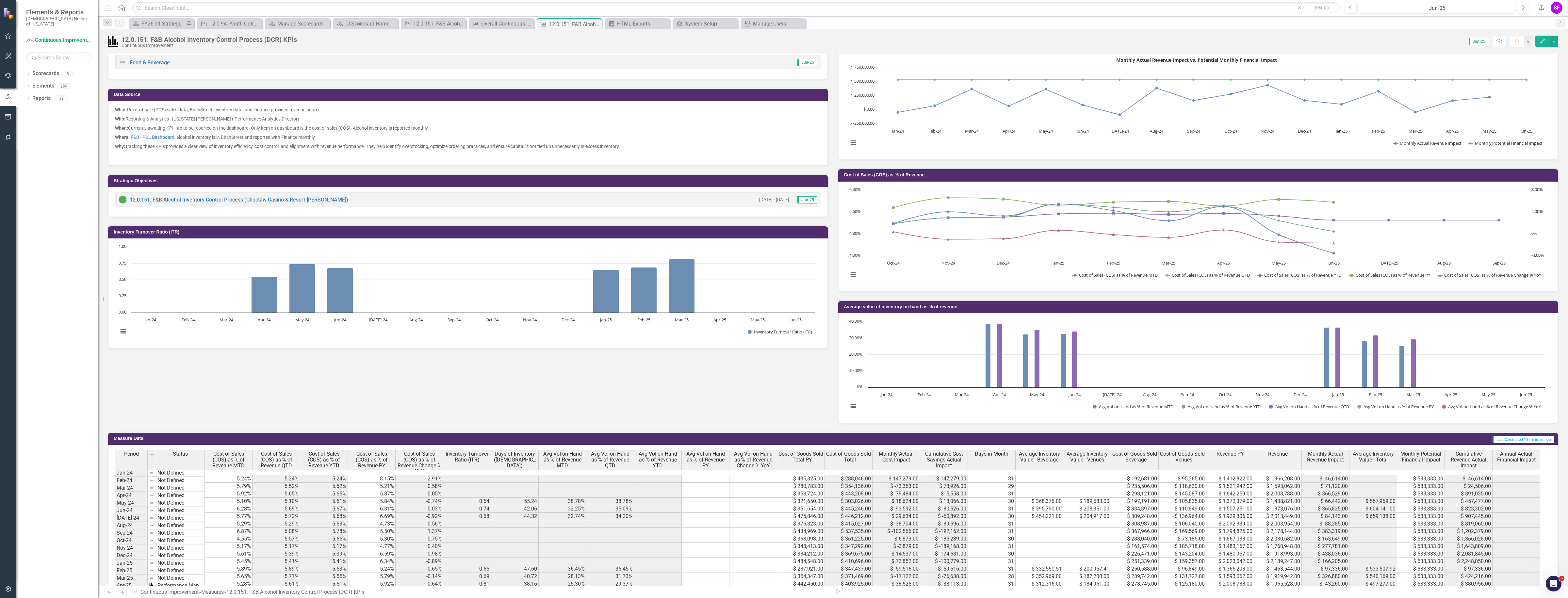
scroll to position [163, 0]
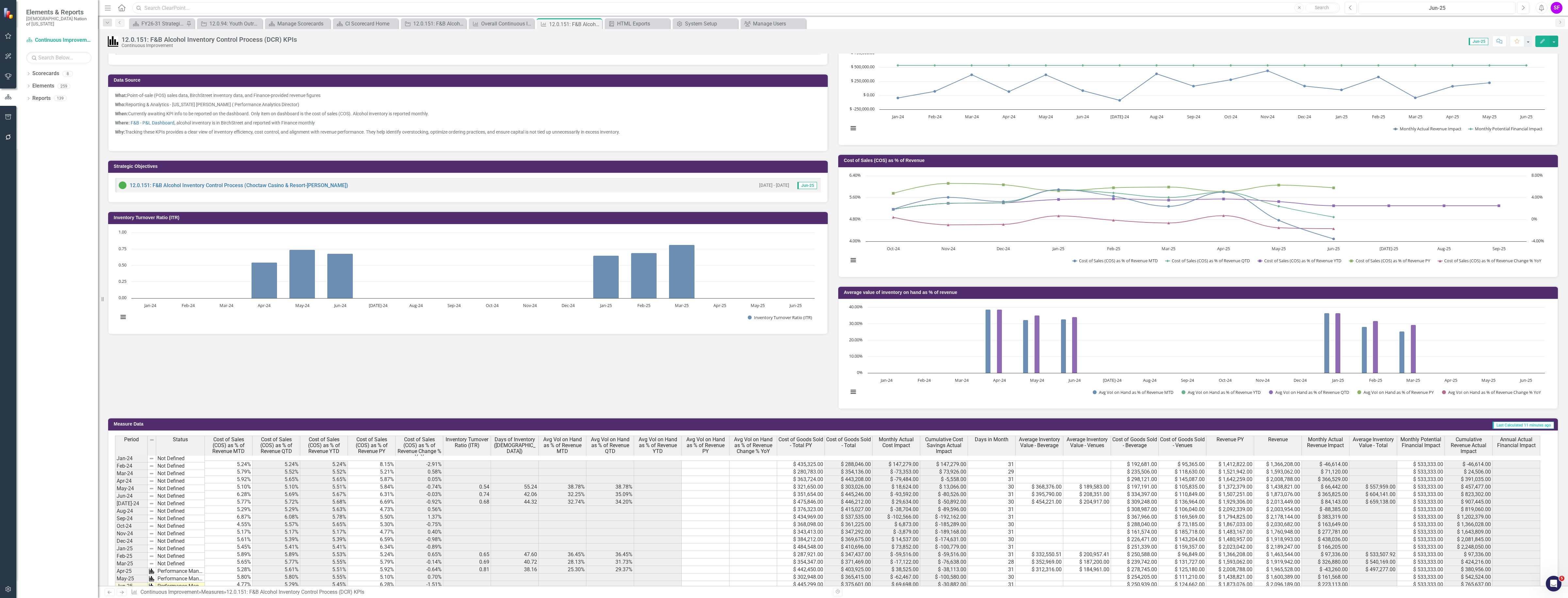
click at [283, 4] on input "text" at bounding box center [736, 8] width 1208 height 12
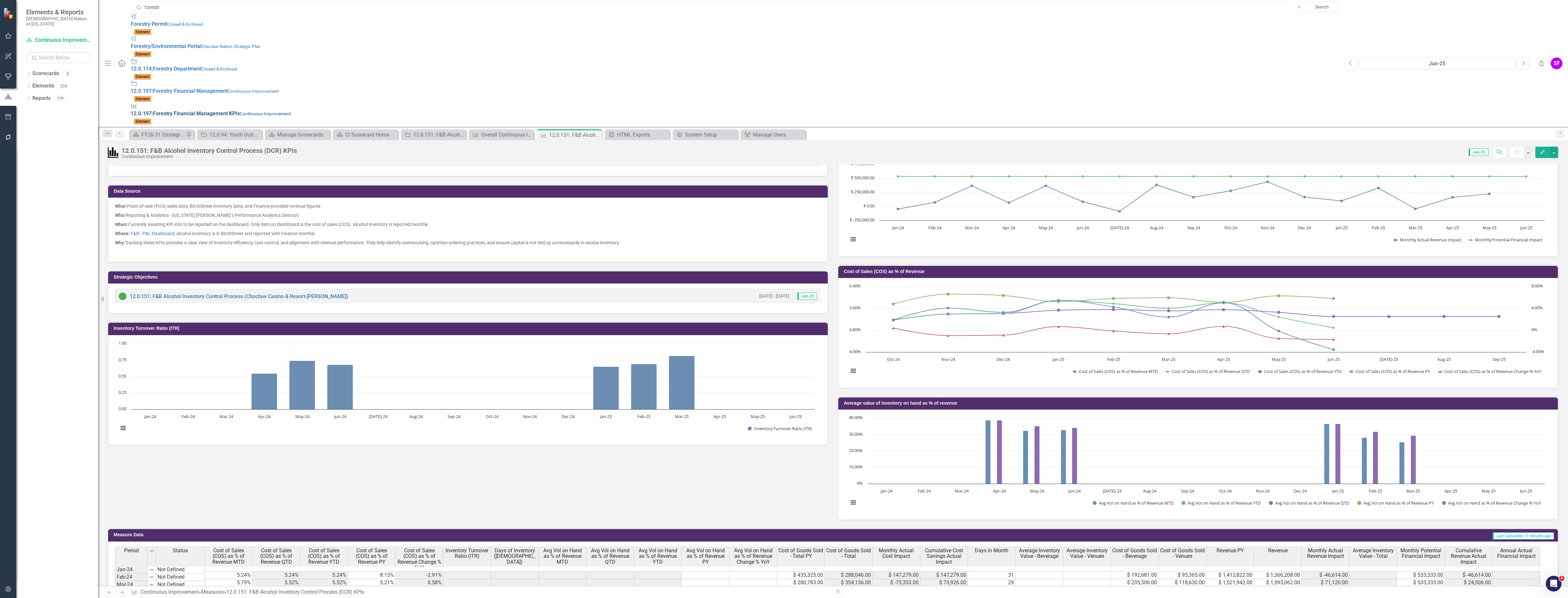
type input "forestr"
click at [240, 110] on span "12.0.197: Forestr y Financial Management KPIs" at bounding box center [185, 113] width 109 height 6
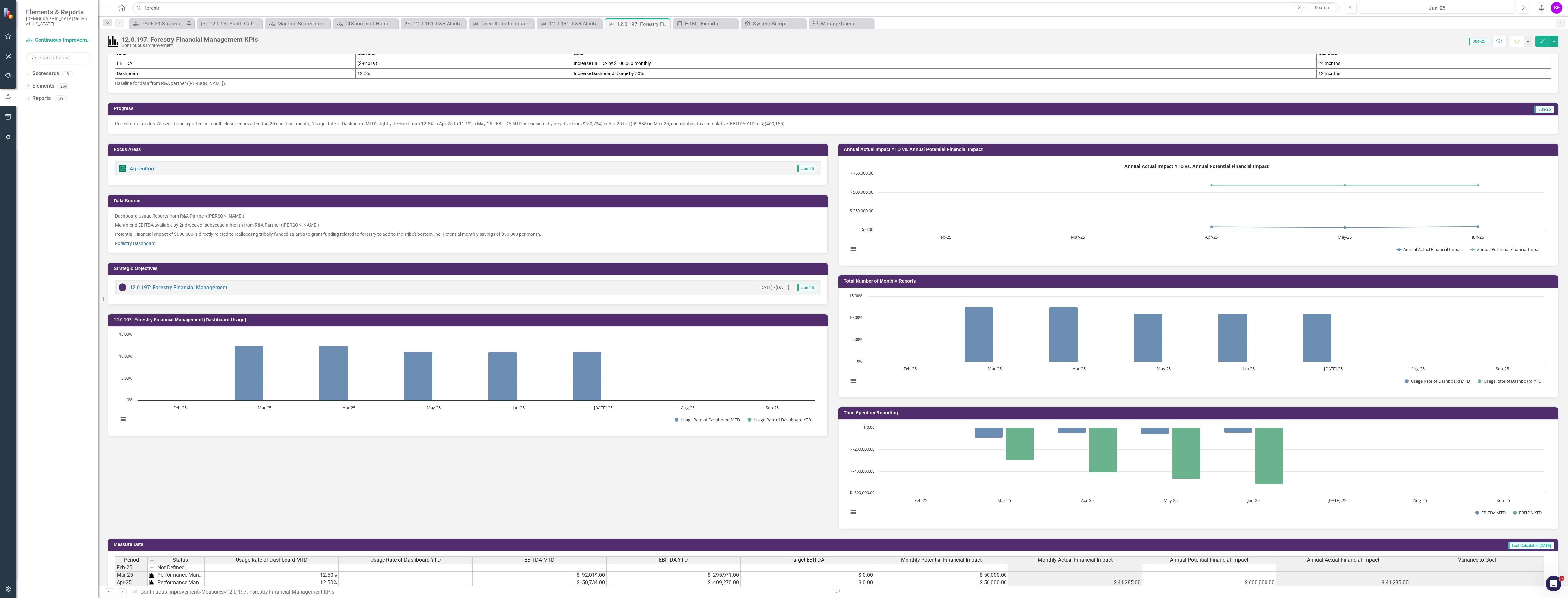
scroll to position [161, 0]
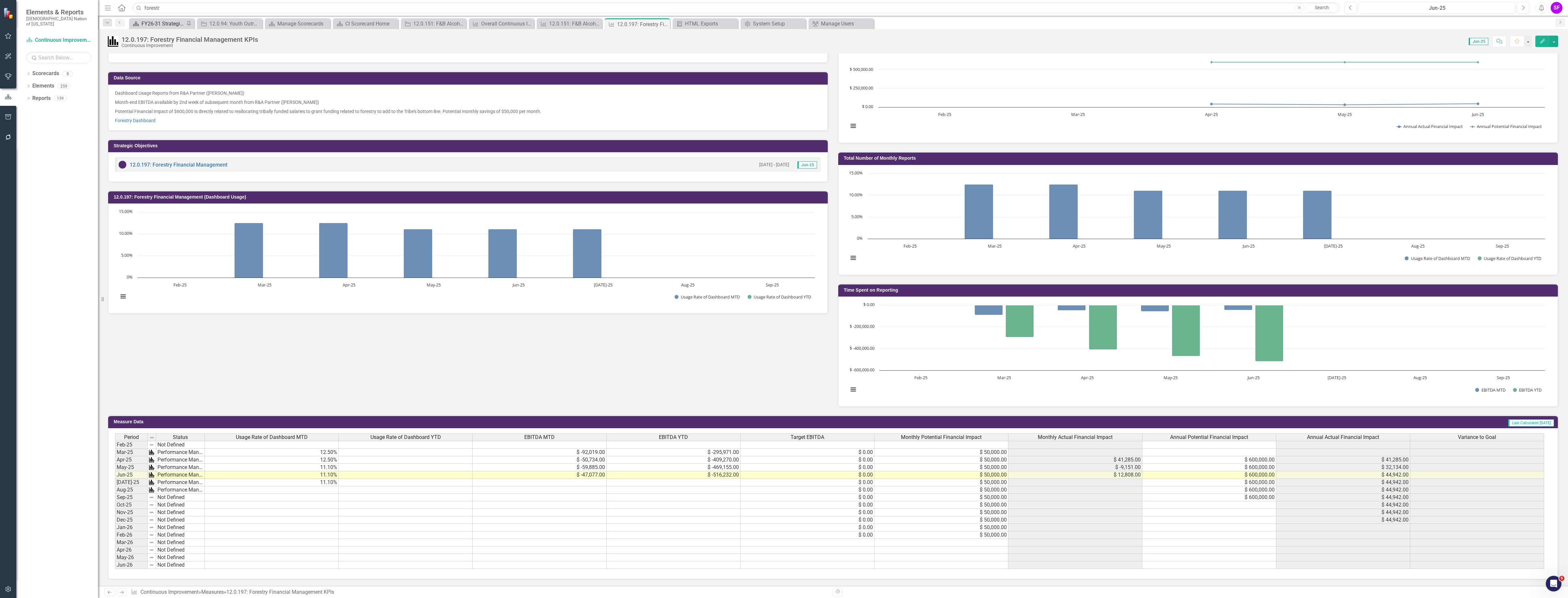
click at [164, 26] on div "FY26-31 Strategic Plan" at bounding box center [163, 23] width 43 height 8
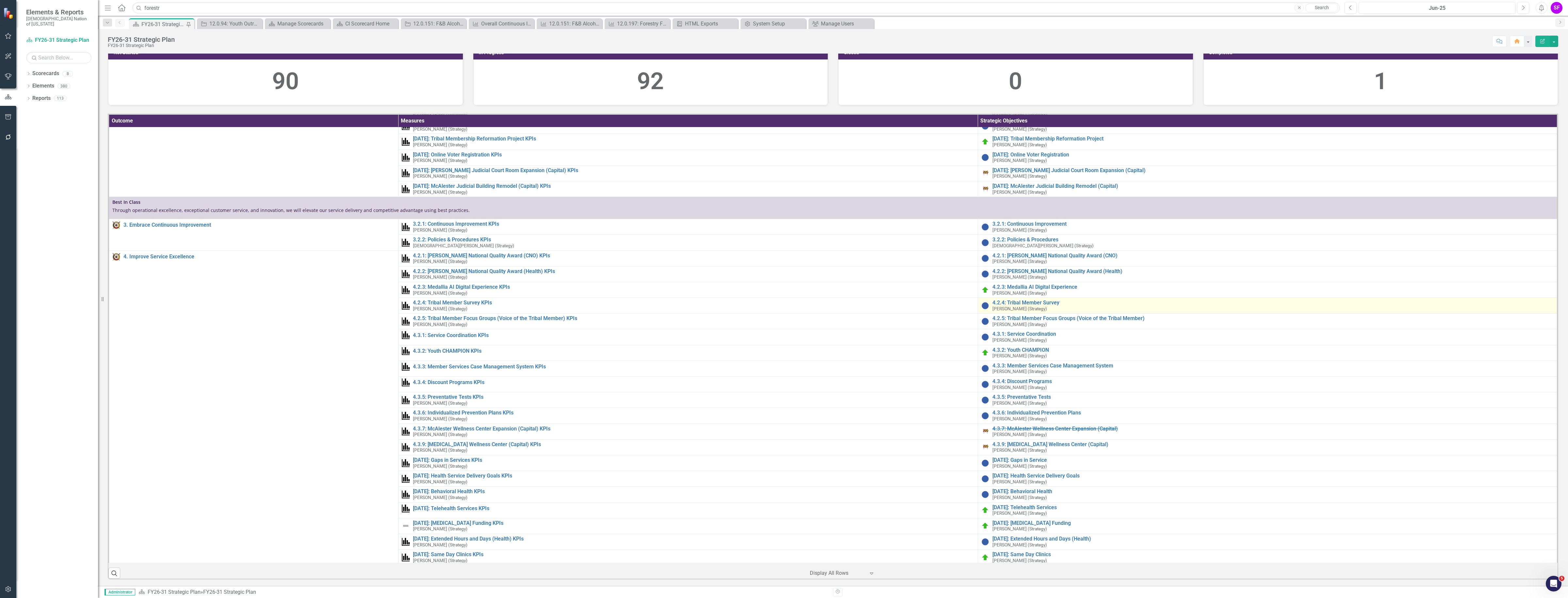
scroll to position [327, 0]
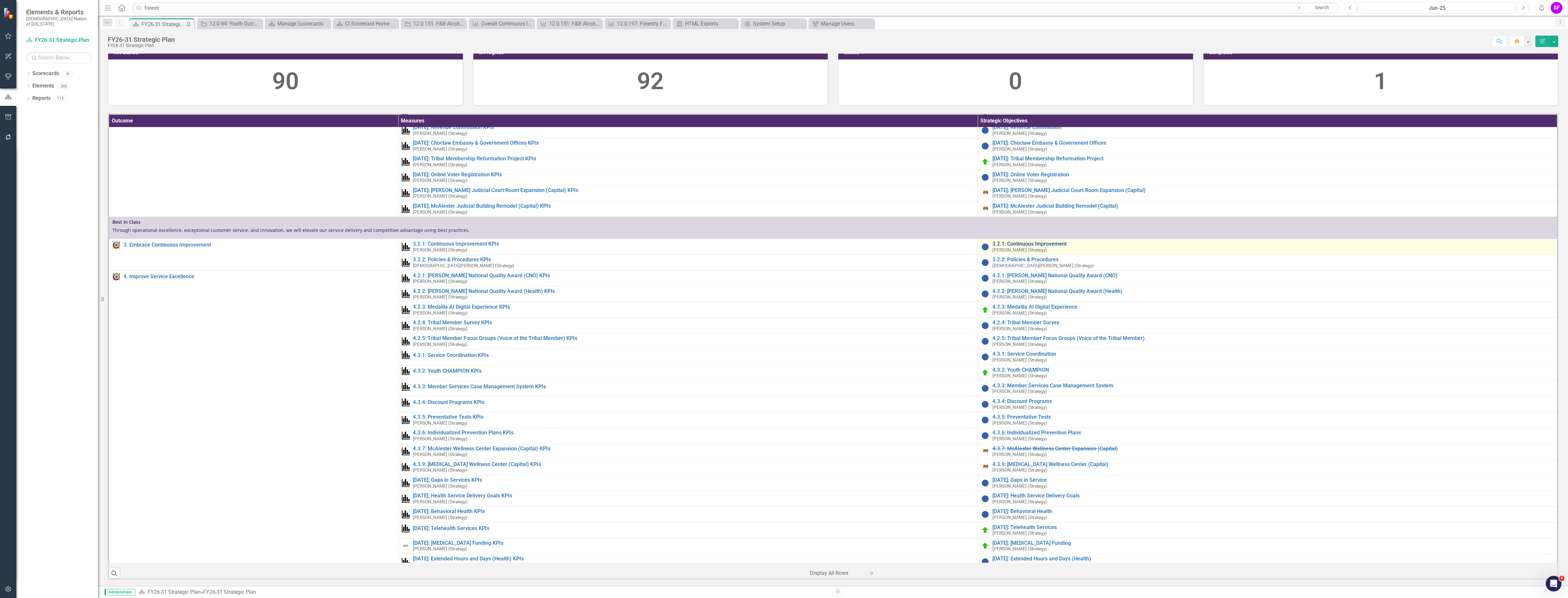
click at [1004, 247] on link "3.2.1: Continuous Improvement" at bounding box center [1273, 244] width 561 height 6
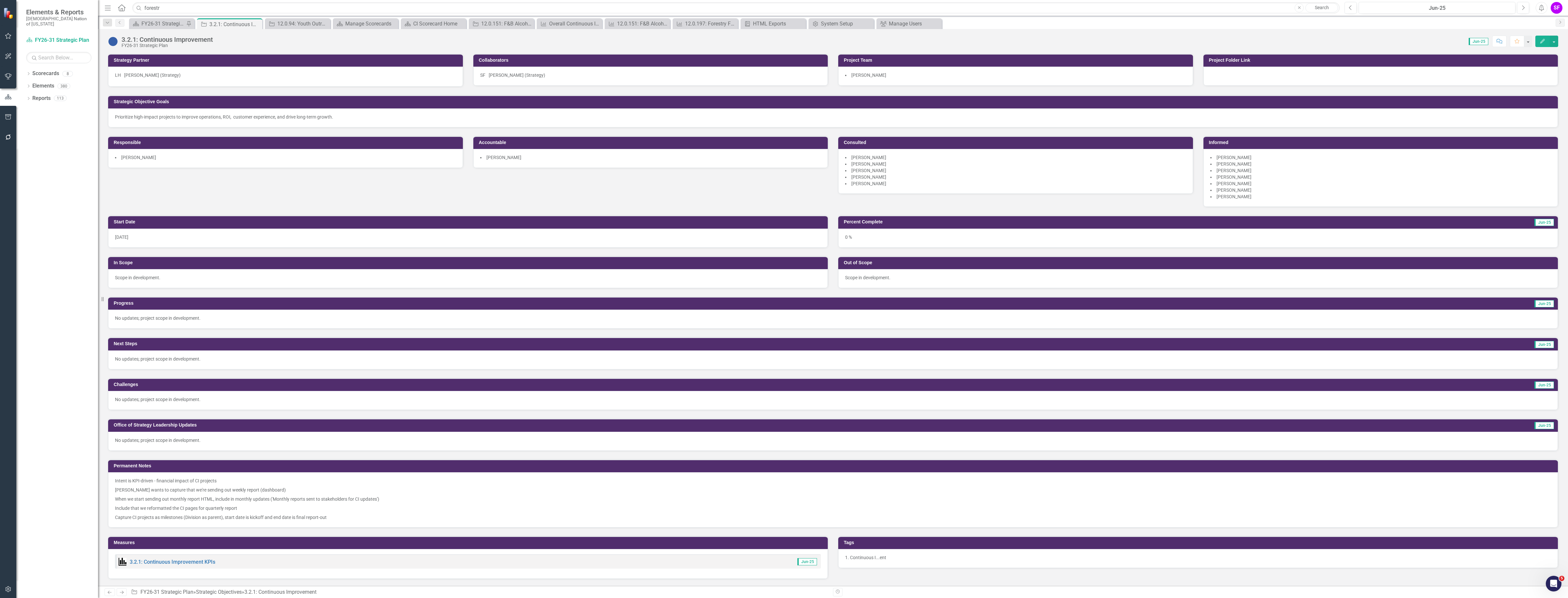
scroll to position [245, 0]
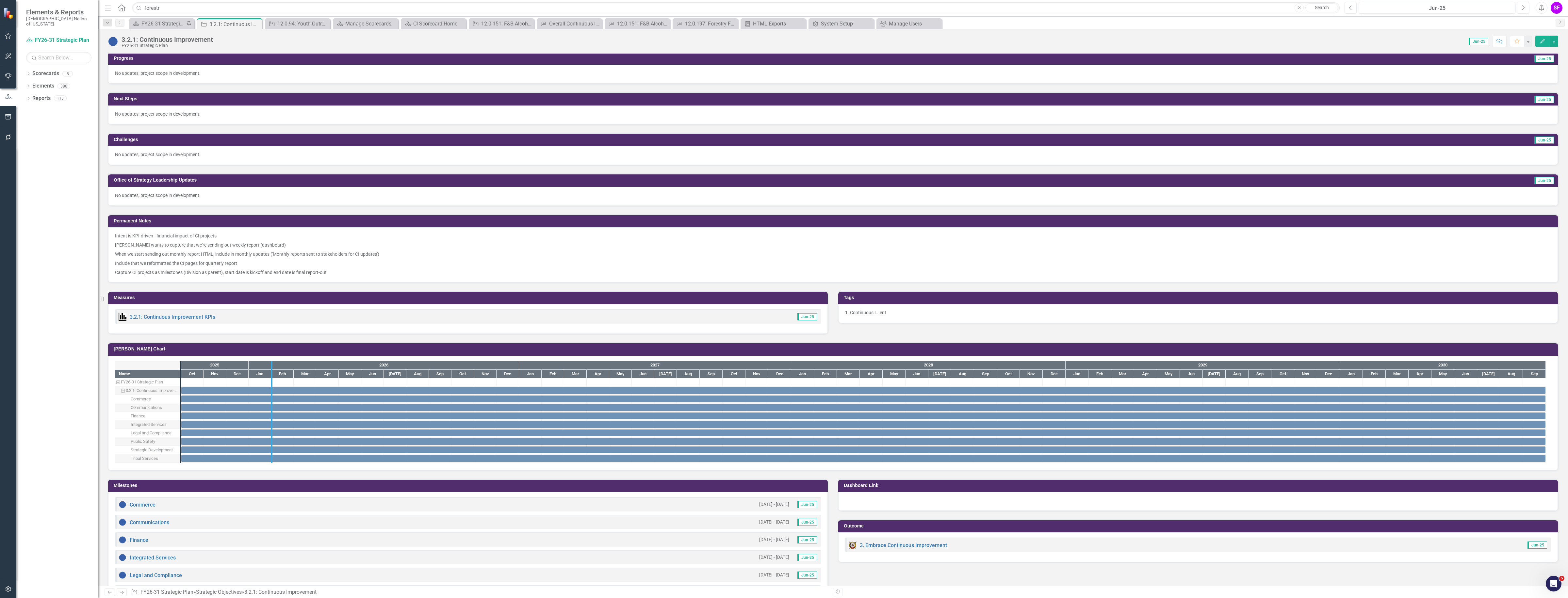
drag, startPoint x: 180, startPoint y: 399, endPoint x: 271, endPoint y: 406, distance: 91.3
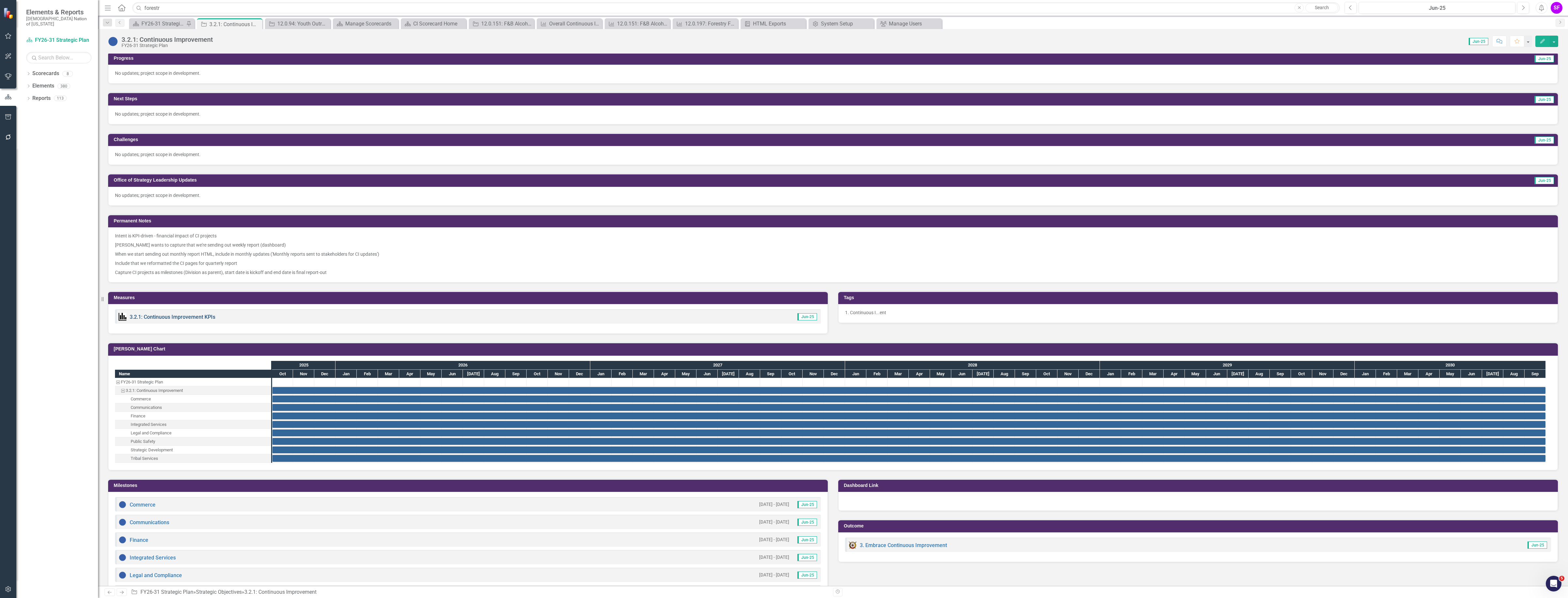
click at [208, 318] on link "3.2.1: Continuous Improvement KPIs" at bounding box center [172, 317] width 86 height 6
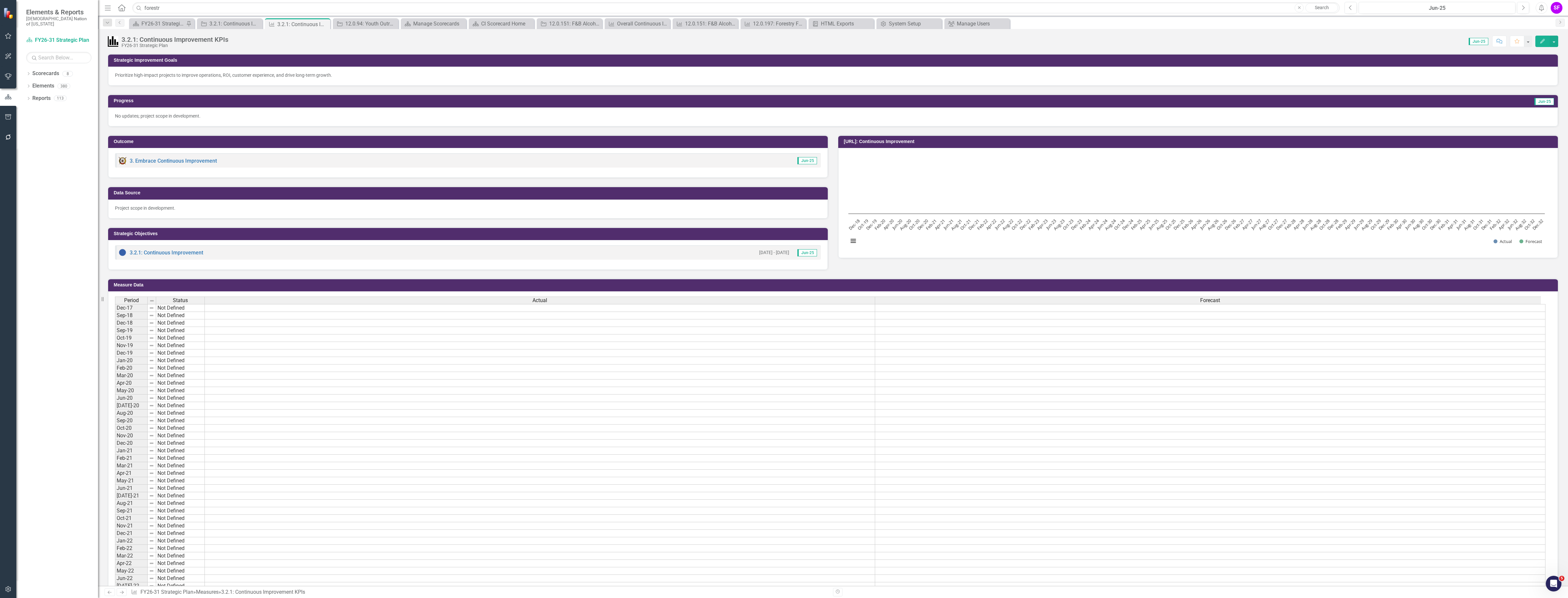
click at [186, 308] on td "Not Defined" at bounding box center [181, 308] width 49 height 8
